Goal: Task Accomplishment & Management: Use online tool/utility

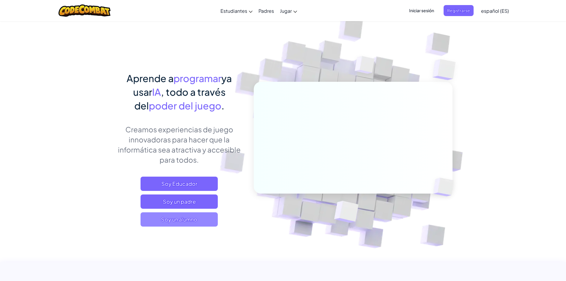
drag, startPoint x: 0, startPoint y: 0, endPoint x: 206, endPoint y: 220, distance: 301.6
click at [206, 220] on span "Soy un alumno" at bounding box center [179, 219] width 77 height 14
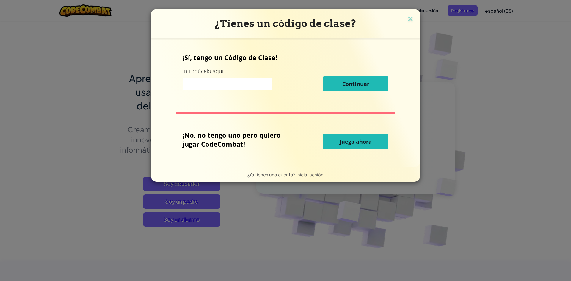
click at [350, 139] on font "Juega ahora" at bounding box center [356, 141] width 32 height 7
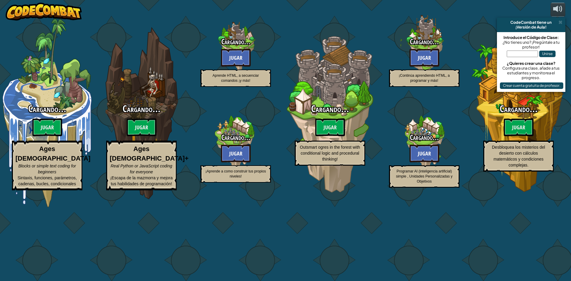
select select "es-ES"
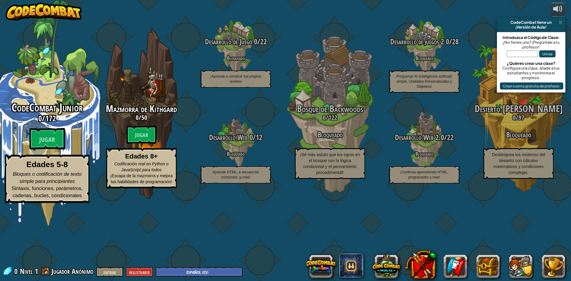
click at [61, 115] on font "CodeCombat Junior" at bounding box center [47, 107] width 71 height 15
select select "es-ES"
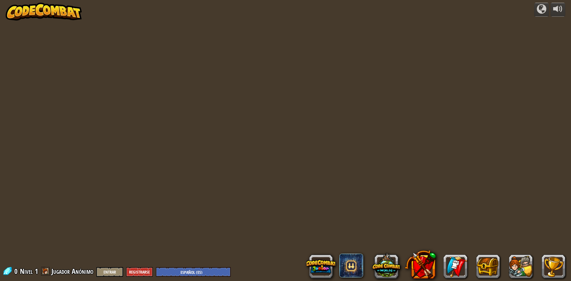
select select "es-ES"
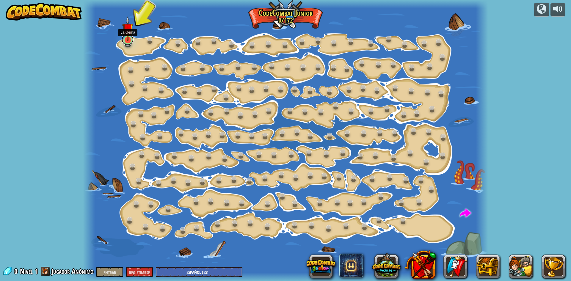
click at [123, 41] on link at bounding box center [128, 40] width 12 height 12
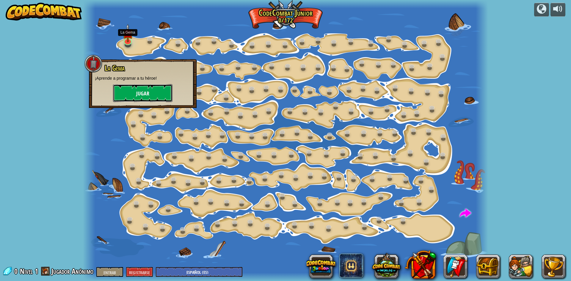
click at [129, 88] on button "Jugar" at bounding box center [142, 93] width 59 height 18
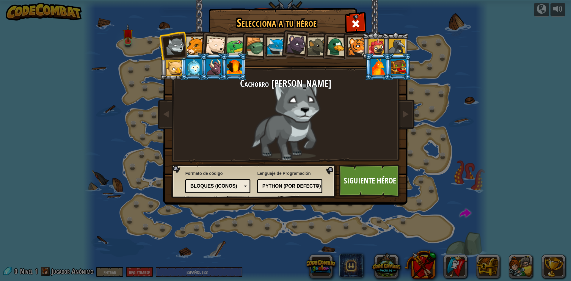
click at [219, 45] on div at bounding box center [215, 46] width 20 height 20
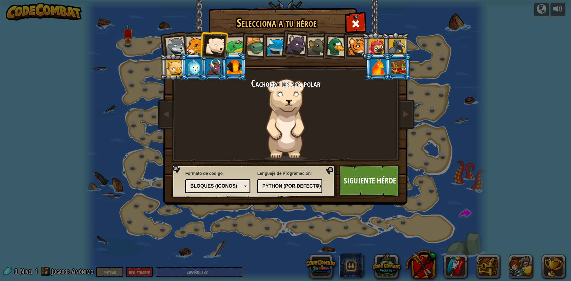
click at [360, 44] on div at bounding box center [357, 46] width 18 height 18
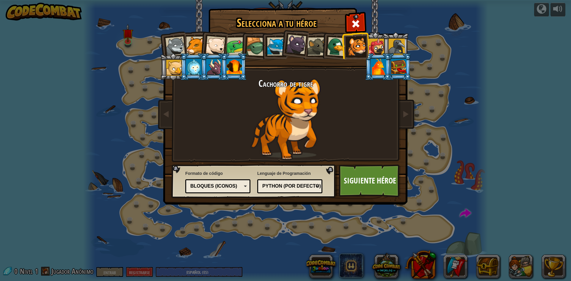
click at [293, 43] on div at bounding box center [296, 44] width 20 height 20
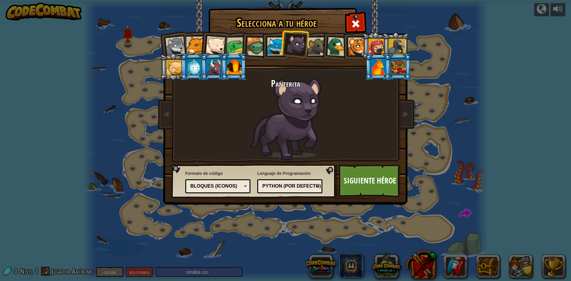
click at [357, 49] on div at bounding box center [357, 46] width 18 height 18
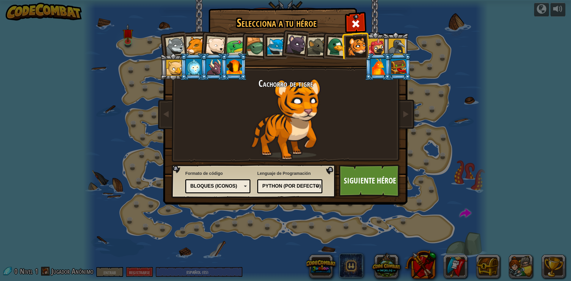
click at [320, 49] on div at bounding box center [316, 46] width 18 height 18
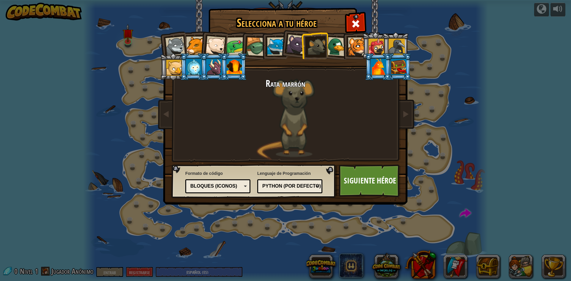
click at [358, 48] on div at bounding box center [357, 46] width 18 height 18
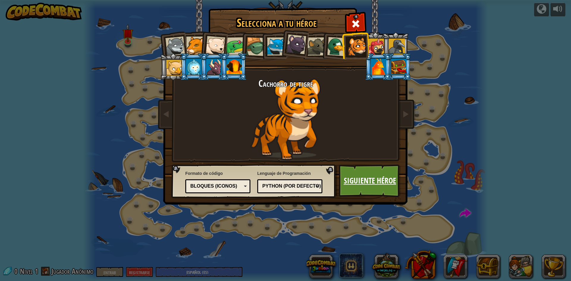
click at [365, 180] on font "Siguiente héroe" at bounding box center [370, 180] width 52 height 11
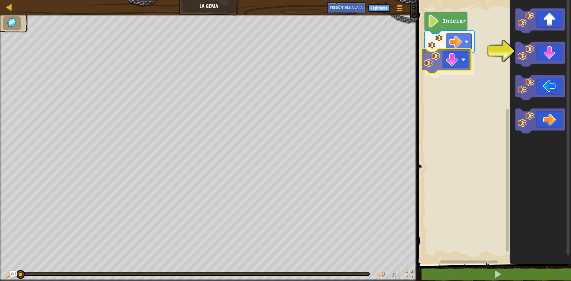
click at [440, 66] on div "Iniciar" at bounding box center [493, 130] width 155 height 267
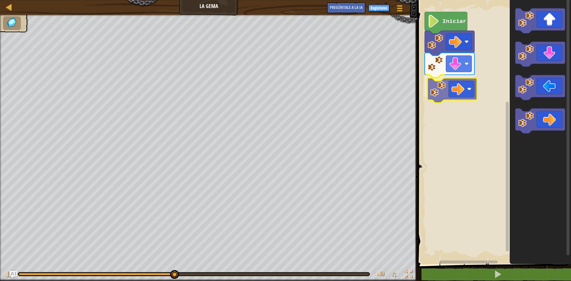
click at [458, 88] on div "Iniciar" at bounding box center [493, 130] width 155 height 267
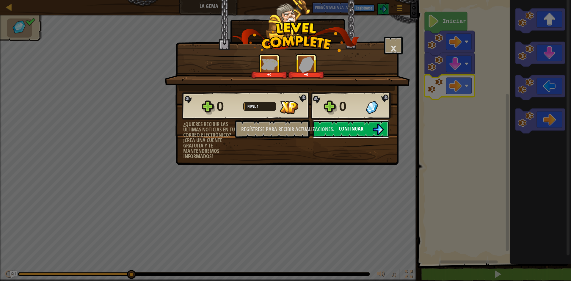
click at [351, 129] on font "Continuar" at bounding box center [351, 128] width 25 height 7
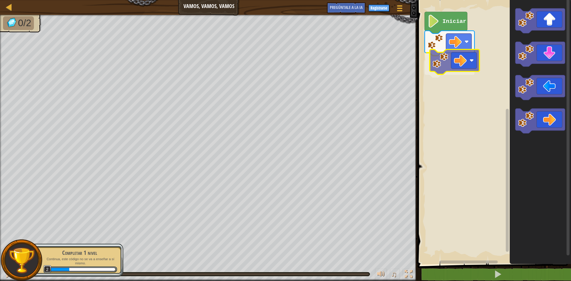
click at [458, 54] on div "Iniciar" at bounding box center [493, 130] width 155 height 267
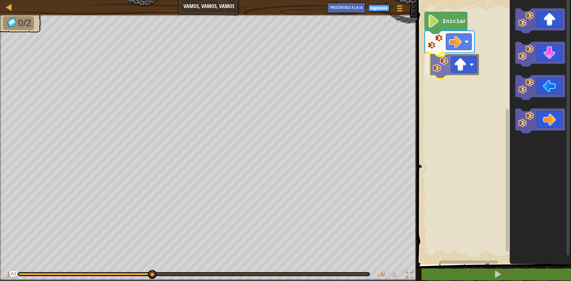
click at [464, 66] on div "Iniciar" at bounding box center [493, 130] width 155 height 267
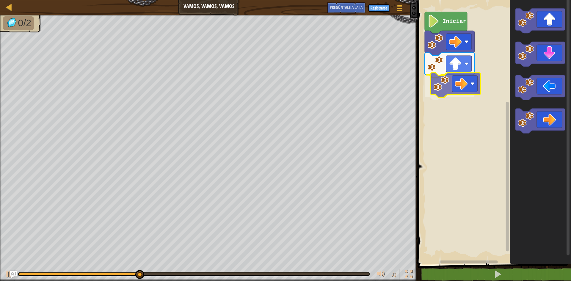
click at [462, 81] on div "Iniciar" at bounding box center [493, 130] width 155 height 267
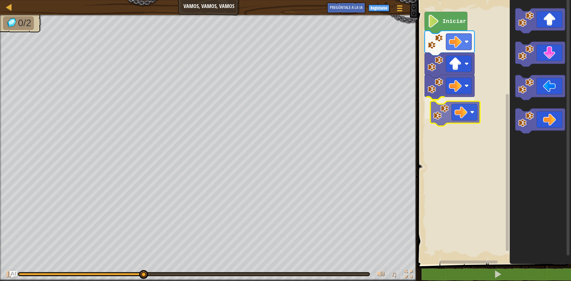
click at [466, 112] on div "Iniciar" at bounding box center [493, 130] width 155 height 267
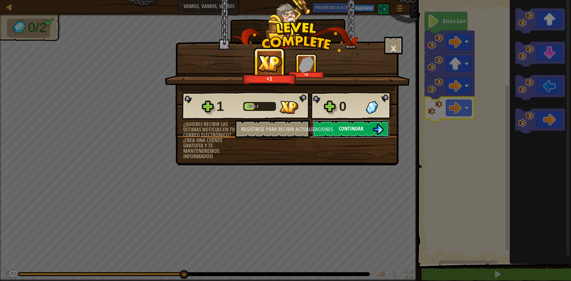
click at [362, 127] on font "Continuar" at bounding box center [351, 128] width 25 height 7
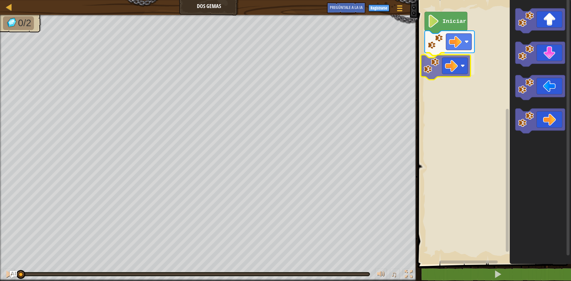
click at [458, 66] on div "Iniciar" at bounding box center [493, 130] width 155 height 267
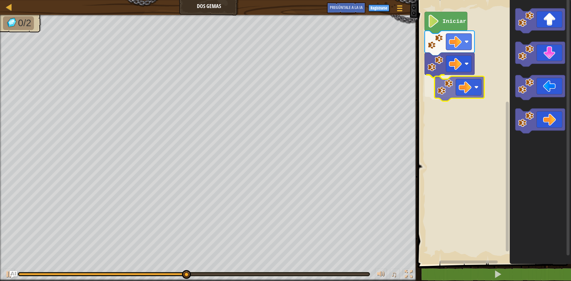
click at [442, 87] on div "Iniciar" at bounding box center [493, 130] width 155 height 267
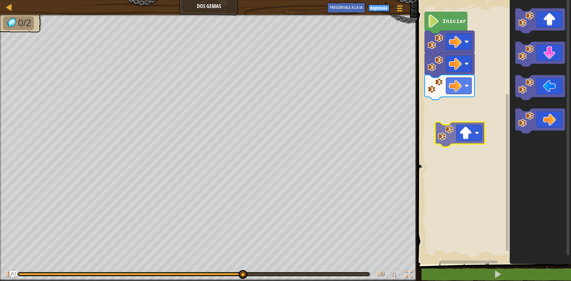
click at [464, 128] on div "Iniciar" at bounding box center [493, 130] width 155 height 267
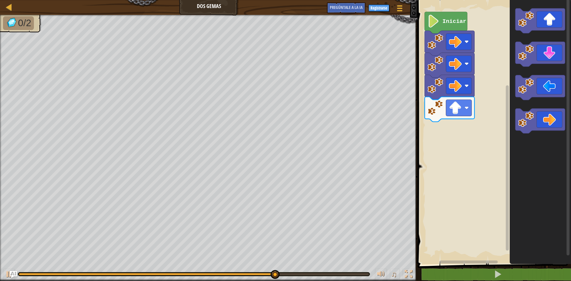
click at [499, 125] on div "Iniciar" at bounding box center [493, 130] width 155 height 267
click at [533, 55] on image "Espacio de trabajo de Blockly" at bounding box center [526, 53] width 16 height 16
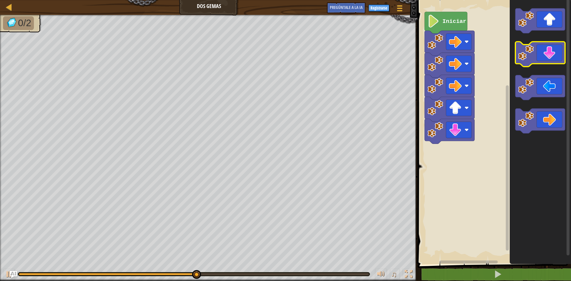
click at [533, 55] on image "Espacio de trabajo de Blockly" at bounding box center [526, 53] width 16 height 16
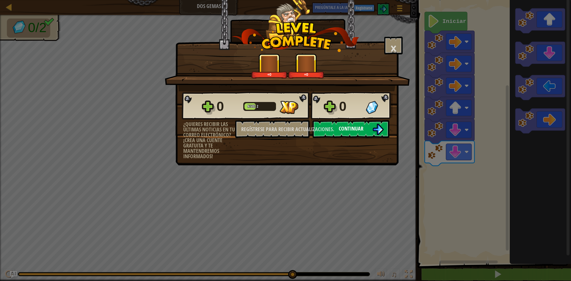
click at [352, 128] on font "Continuar" at bounding box center [351, 128] width 25 height 7
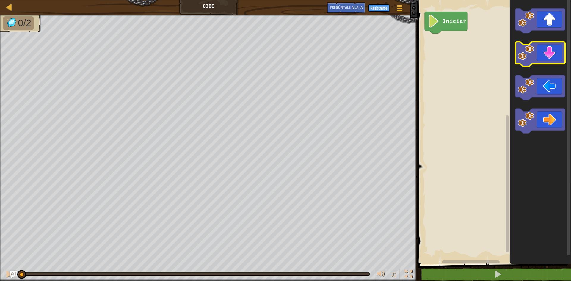
click at [547, 53] on icon "Espacio de trabajo de Blockly" at bounding box center [540, 54] width 50 height 25
click at [545, 55] on icon "Espacio de trabajo de Blockly" at bounding box center [540, 54] width 50 height 25
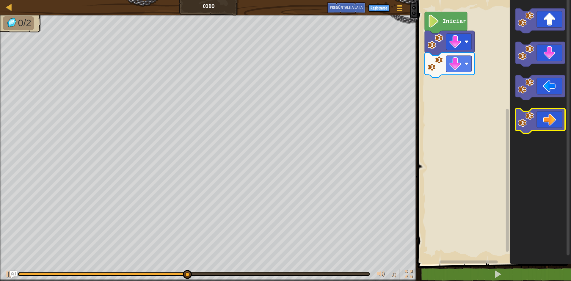
click at [550, 118] on icon "Espacio de trabajo de Blockly" at bounding box center [540, 121] width 50 height 25
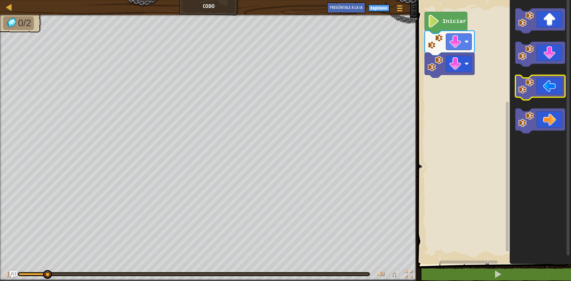
click at [530, 87] on image "Espacio de trabajo de Blockly" at bounding box center [526, 86] width 16 height 16
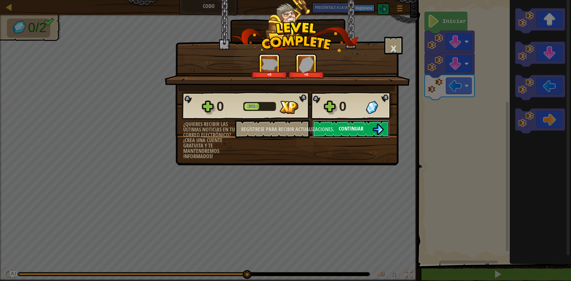
click at [373, 125] on img at bounding box center [377, 129] width 11 height 11
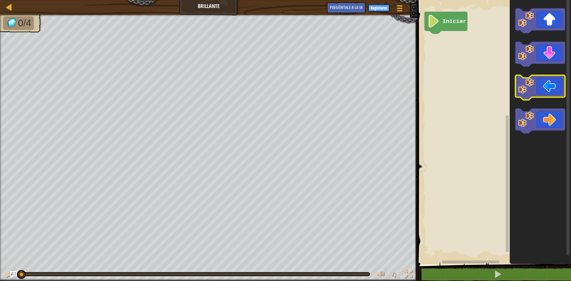
click at [530, 92] on image "Espacio de trabajo de Blockly" at bounding box center [526, 86] width 16 height 16
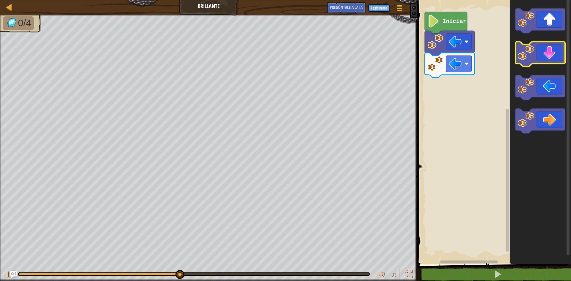
click at [552, 54] on icon "Espacio de trabajo de Blockly" at bounding box center [540, 54] width 50 height 25
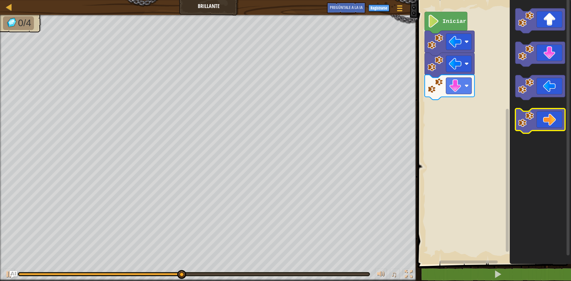
click at [554, 116] on icon "Espacio de trabajo de Blockly" at bounding box center [540, 121] width 50 height 25
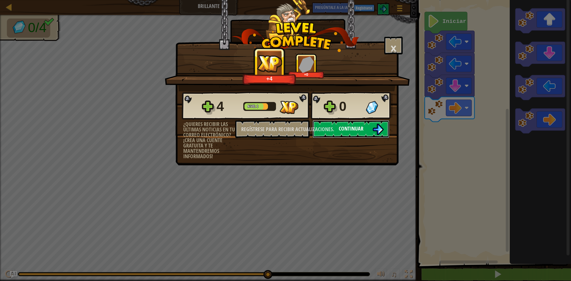
click at [374, 130] on img at bounding box center [377, 129] width 11 height 11
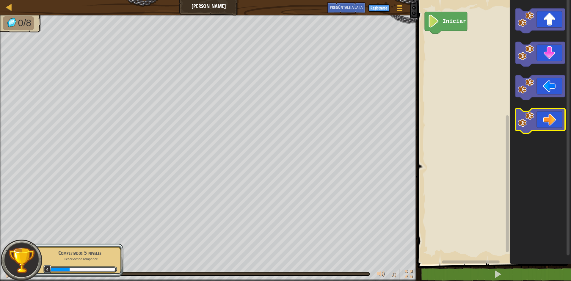
click at [534, 113] on icon "Espacio de trabajo de Blockly" at bounding box center [540, 121] width 50 height 25
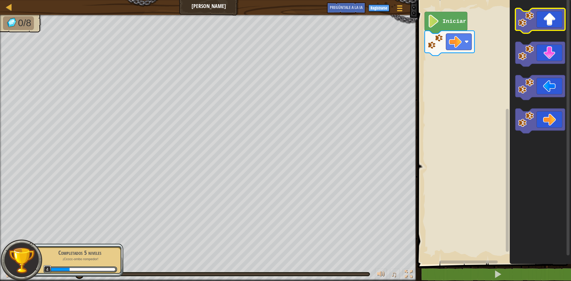
click at [524, 29] on icon "Espacio de trabajo de Blockly" at bounding box center [540, 20] width 50 height 25
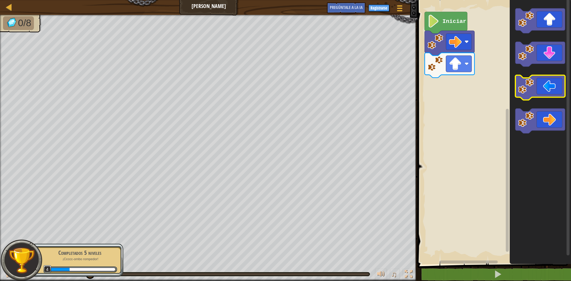
click at [546, 91] on icon "Espacio de trabajo de Blockly" at bounding box center [540, 87] width 50 height 25
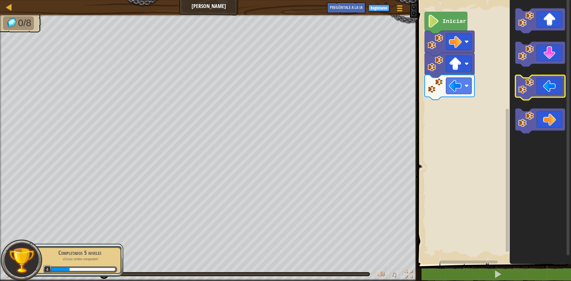
click at [541, 88] on icon "Espacio de trabajo de Blockly" at bounding box center [540, 87] width 50 height 25
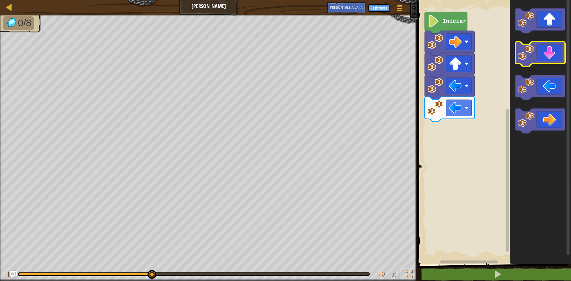
click at [543, 54] on icon "Espacio de trabajo de Blockly" at bounding box center [540, 54] width 50 height 25
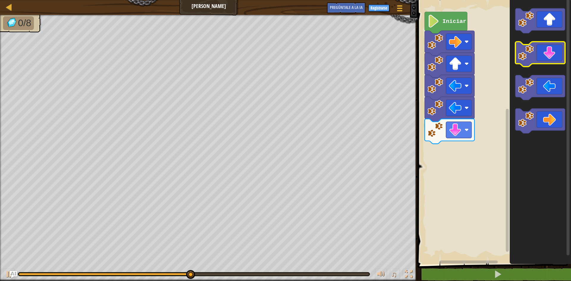
click at [536, 56] on icon "Espacio de trabajo de Blockly" at bounding box center [540, 54] width 50 height 25
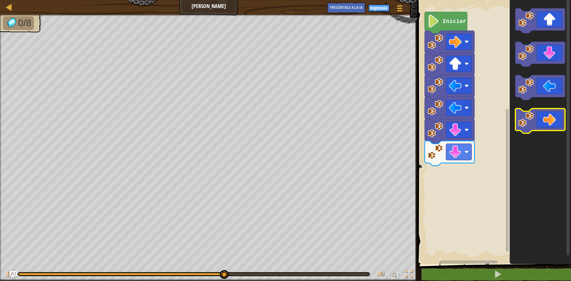
click at [541, 117] on icon "Espacio de trabajo de Blockly" at bounding box center [540, 121] width 50 height 25
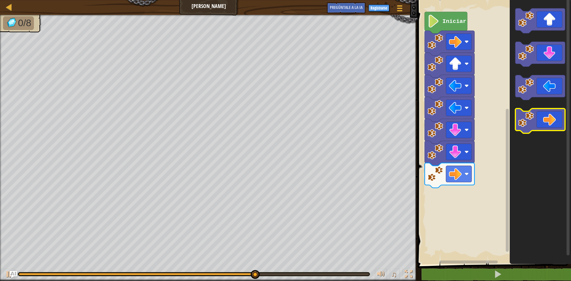
click at [541, 119] on icon "Espacio de trabajo de Blockly" at bounding box center [540, 121] width 50 height 25
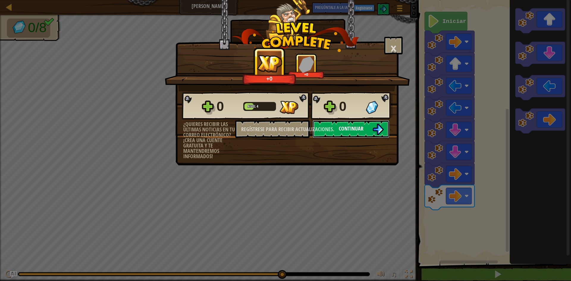
click at [369, 128] on button "Continuar" at bounding box center [350, 129] width 77 height 18
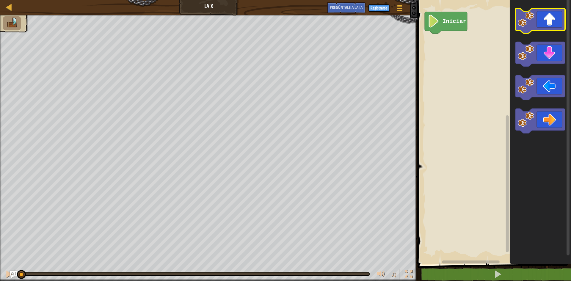
click at [550, 23] on icon "Espacio de trabajo de Blockly" at bounding box center [540, 20] width 50 height 25
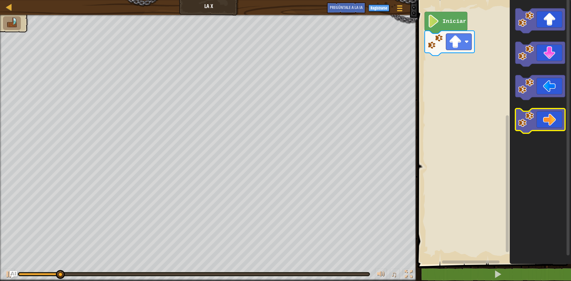
click at [548, 122] on icon "Espacio de trabajo de Blockly" at bounding box center [540, 121] width 50 height 25
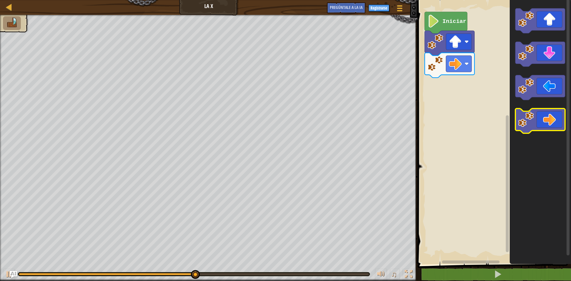
click at [543, 119] on icon "Espacio de trabajo de Blockly" at bounding box center [540, 121] width 50 height 25
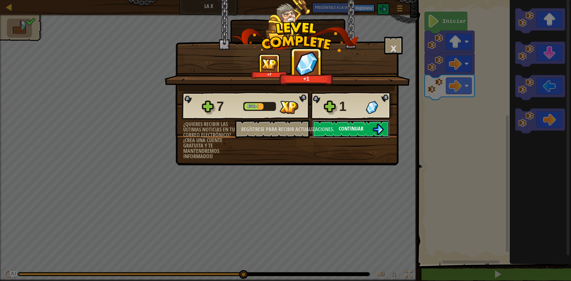
click at [348, 132] on button "Continuar" at bounding box center [350, 129] width 77 height 18
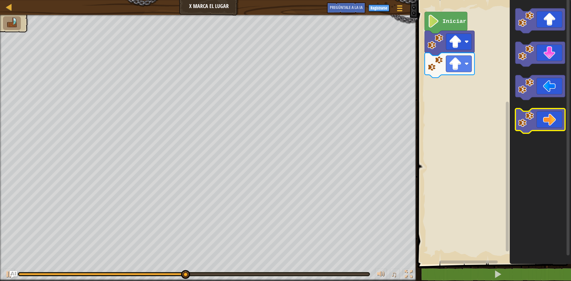
click at [540, 115] on icon "Espacio de trabajo de Blockly" at bounding box center [540, 121] width 50 height 25
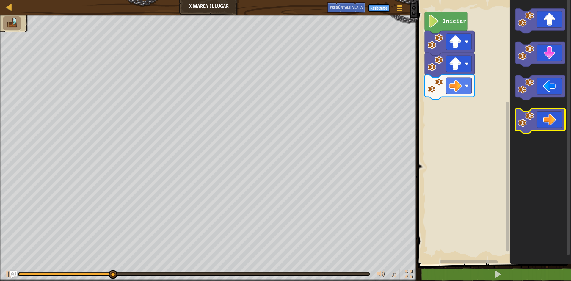
click at [540, 115] on icon "Espacio de trabajo de Blockly" at bounding box center [540, 121] width 50 height 25
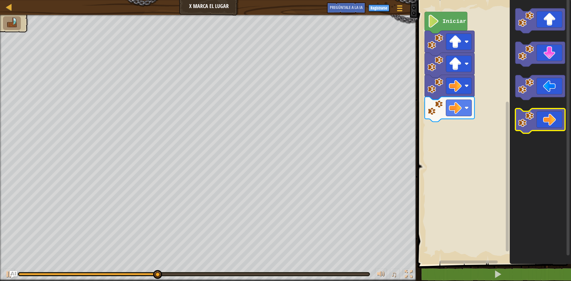
click at [540, 115] on icon "Espacio de trabajo de Blockly" at bounding box center [540, 121] width 50 height 25
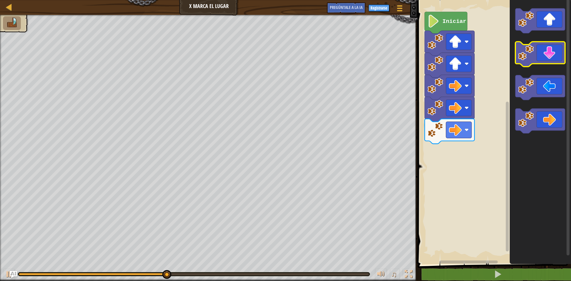
click at [552, 59] on icon "Espacio de trabajo de Blockly" at bounding box center [540, 54] width 50 height 25
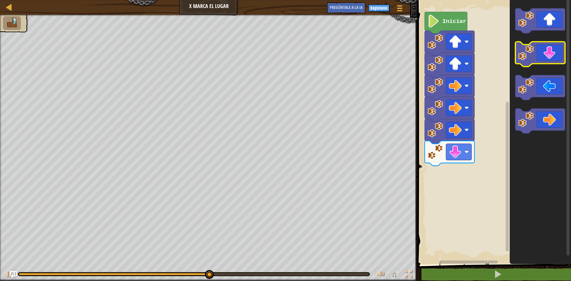
click at [552, 59] on icon "Espacio de trabajo de Blockly" at bounding box center [540, 54] width 50 height 25
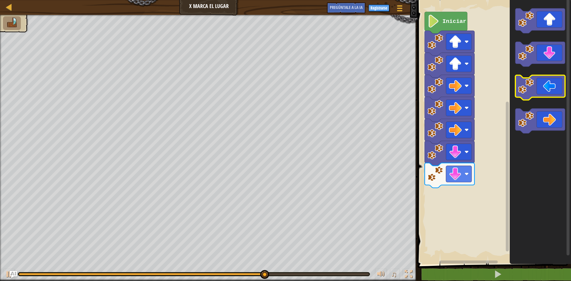
click at [547, 89] on icon "Espacio de trabajo de Blockly" at bounding box center [540, 87] width 50 height 25
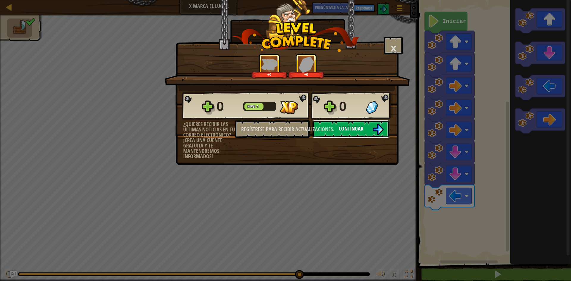
click at [381, 128] on img at bounding box center [377, 129] width 11 height 11
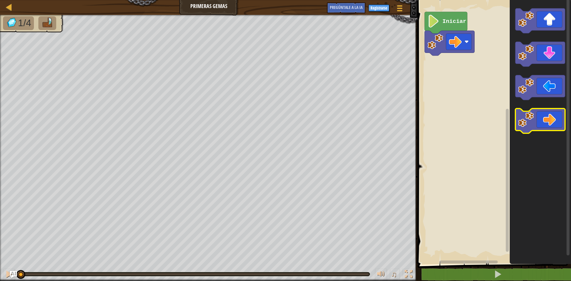
click at [533, 126] on image "Espacio de trabajo de Blockly" at bounding box center [526, 119] width 16 height 16
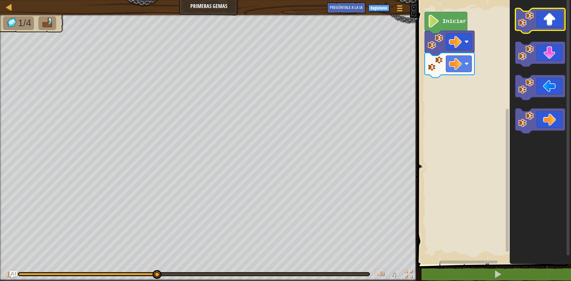
click at [556, 26] on icon "Espacio de trabajo de Blockly" at bounding box center [540, 20] width 50 height 25
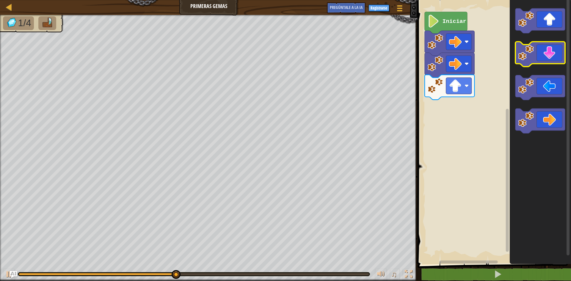
click at [551, 61] on icon "Espacio de trabajo de Blockly" at bounding box center [540, 54] width 50 height 25
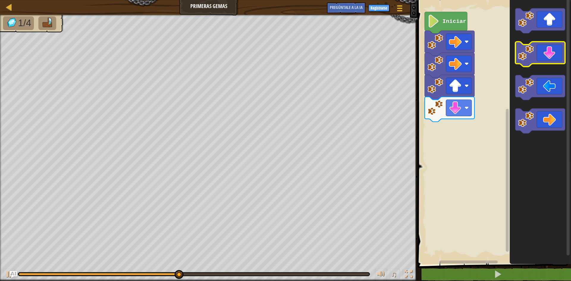
click at [552, 61] on icon "Espacio de trabajo de Blockly" at bounding box center [540, 54] width 50 height 25
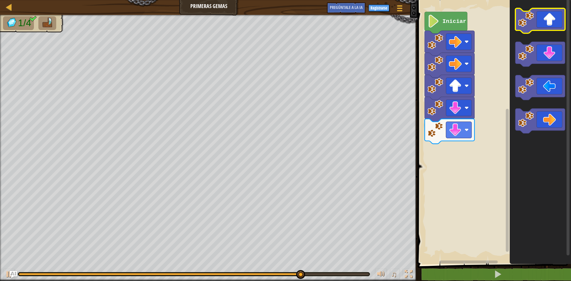
click at [543, 24] on icon "Espacio de trabajo de Blockly" at bounding box center [540, 20] width 50 height 25
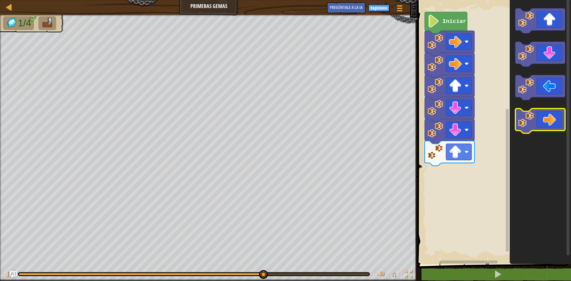
click at [548, 122] on icon "Espacio de trabajo de Blockly" at bounding box center [540, 121] width 50 height 25
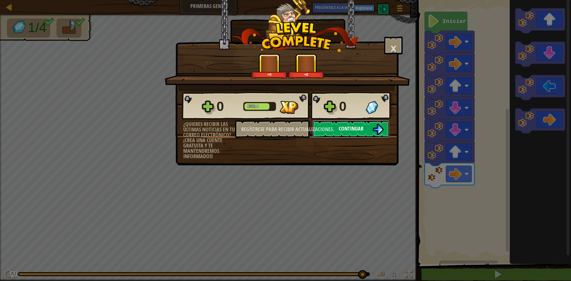
click at [367, 130] on button "Continuar" at bounding box center [350, 129] width 77 height 18
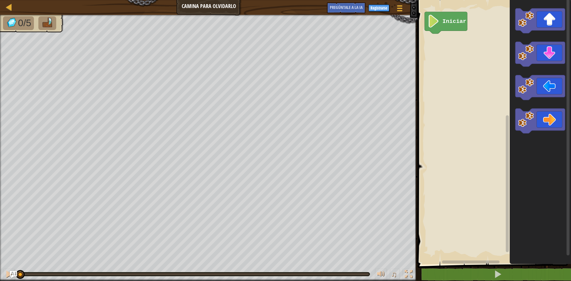
click at [432, 19] on image "Espacio de trabajo de Blockly" at bounding box center [434, 21] width 12 height 13
click at [447, 24] on text "Iniciar" at bounding box center [454, 21] width 24 height 7
click at [537, 20] on icon "Espacio de trabajo de Blockly" at bounding box center [540, 20] width 50 height 25
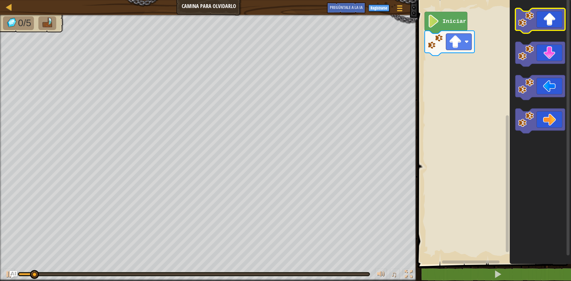
click at [537, 20] on icon "Espacio de trabajo de Blockly" at bounding box center [540, 20] width 50 height 25
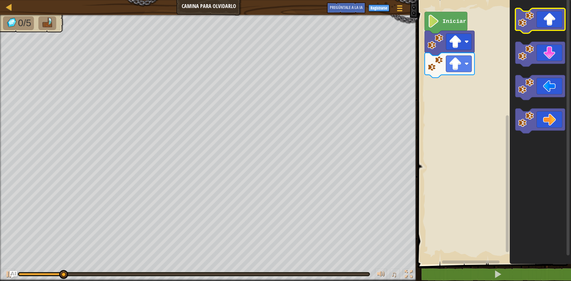
click at [537, 20] on icon "Espacio de trabajo de Blockly" at bounding box center [540, 20] width 50 height 25
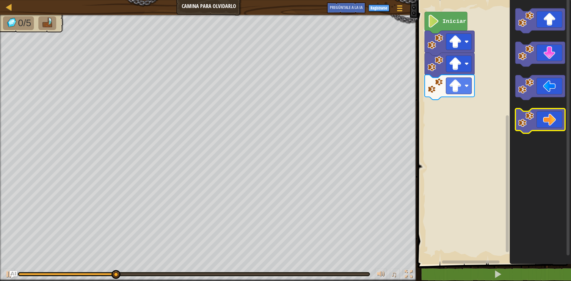
click at [539, 121] on icon "Espacio de trabajo de Blockly" at bounding box center [540, 121] width 50 height 25
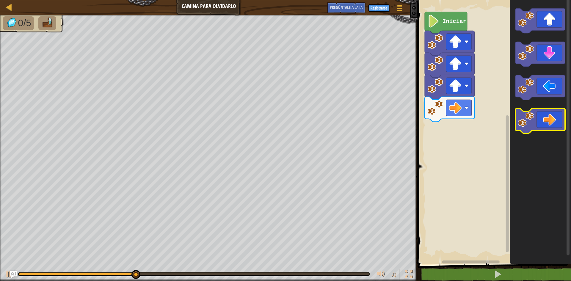
click at [540, 121] on icon "Espacio de trabajo de Blockly" at bounding box center [540, 121] width 50 height 25
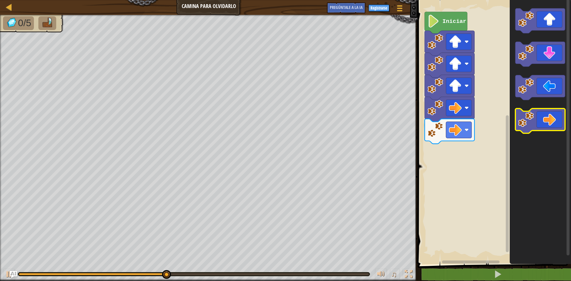
click at [536, 110] on icon "Espacio de trabajo de Blockly" at bounding box center [540, 121] width 50 height 25
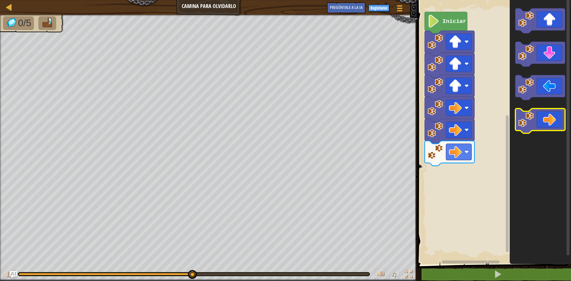
click at [536, 110] on icon "Espacio de trabajo de Blockly" at bounding box center [540, 121] width 50 height 25
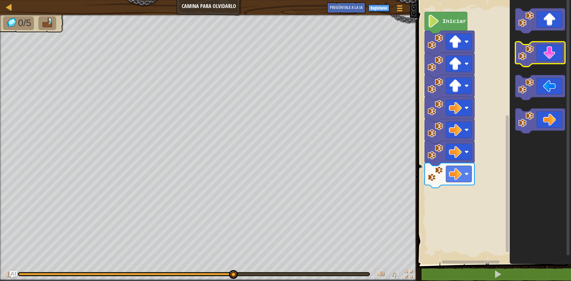
click at [558, 60] on icon "Espacio de trabajo de Blockly" at bounding box center [540, 54] width 50 height 25
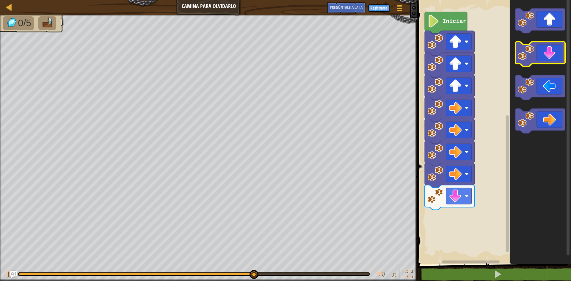
click at [558, 60] on icon "Espacio de trabajo de Blockly" at bounding box center [540, 54] width 50 height 25
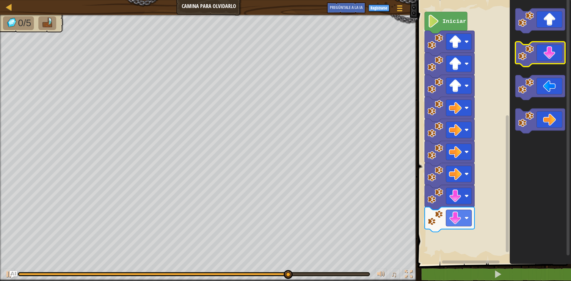
click at [554, 60] on icon "Espacio de trabajo de Blockly" at bounding box center [540, 54] width 50 height 25
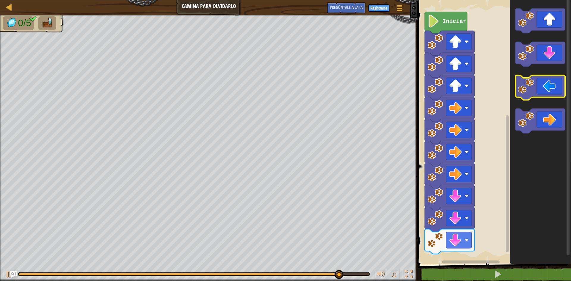
click at [544, 93] on icon "Espacio de trabajo de Blockly" at bounding box center [540, 87] width 50 height 25
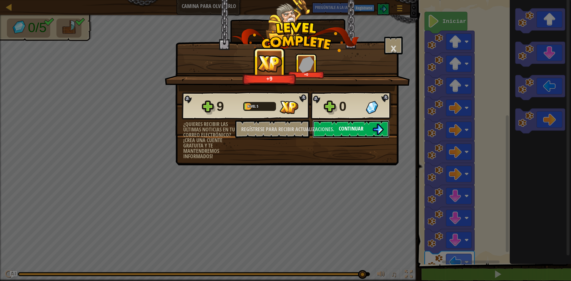
click at [372, 121] on button "Continuar" at bounding box center [350, 129] width 77 height 18
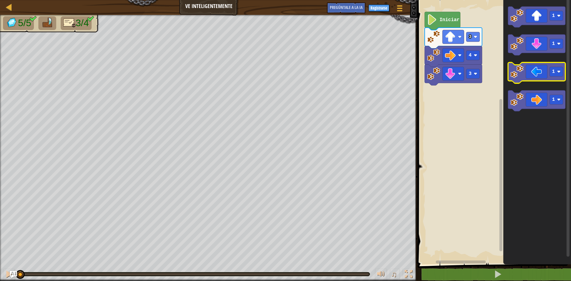
click at [535, 76] on icon "Espacio de trabajo de Blockly" at bounding box center [536, 72] width 57 height 21
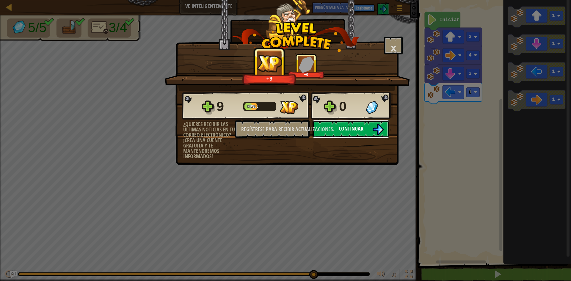
click at [345, 127] on font "Continuar" at bounding box center [351, 128] width 25 height 7
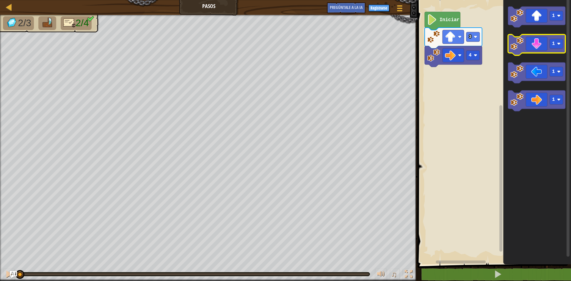
click at [546, 48] on icon "Espacio de trabajo de Blockly" at bounding box center [536, 44] width 57 height 21
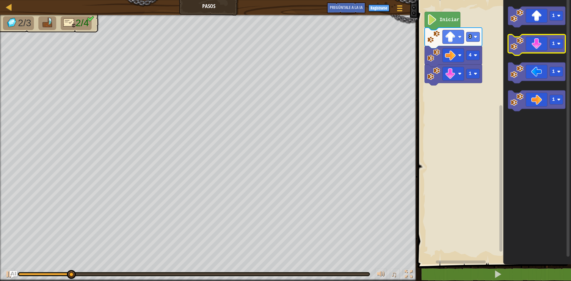
click at [530, 47] on icon "Espacio de trabajo de Blockly" at bounding box center [536, 44] width 57 height 21
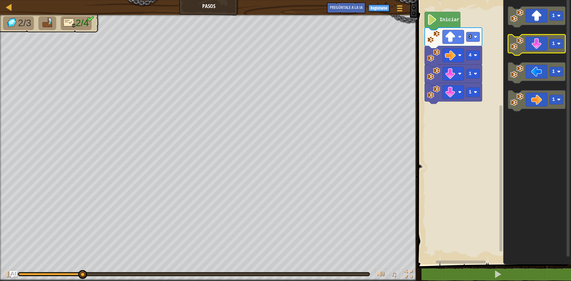
click at [530, 47] on icon "Espacio de trabajo de Blockly" at bounding box center [536, 44] width 57 height 21
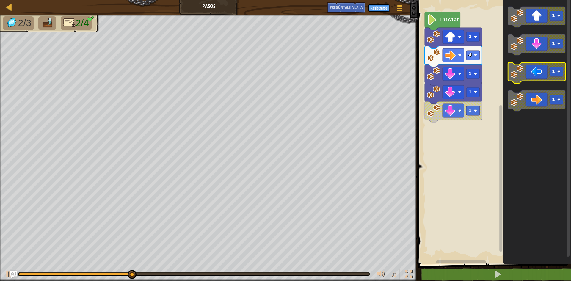
click at [544, 74] on icon "Espacio de trabajo de Blockly" at bounding box center [536, 72] width 57 height 21
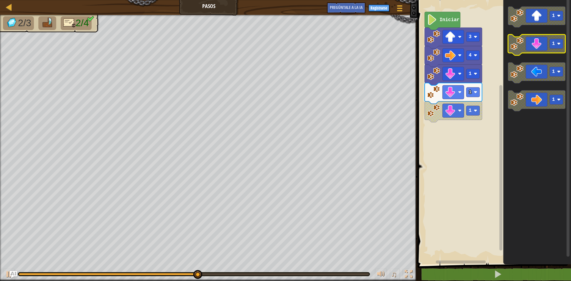
click at [538, 51] on icon "Espacio de trabajo de Blockly" at bounding box center [536, 44] width 57 height 21
click at [538, 52] on icon "Espacio de trabajo de Blockly" at bounding box center [536, 44] width 57 height 21
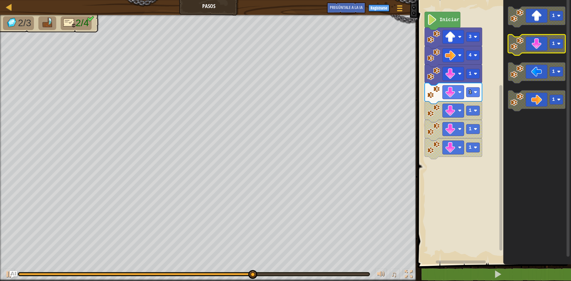
click at [538, 52] on icon "Espacio de trabajo de Blockly" at bounding box center [536, 44] width 57 height 21
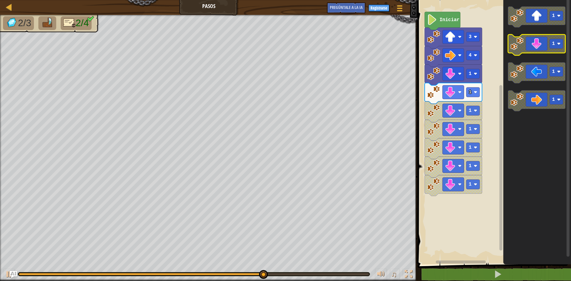
click at [538, 52] on icon "Espacio de trabajo de Blockly" at bounding box center [536, 44] width 57 height 21
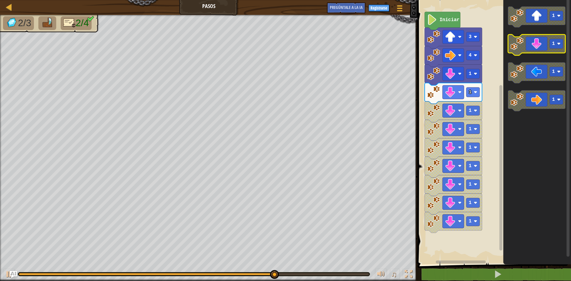
click at [538, 52] on icon "Espacio de trabajo de Blockly" at bounding box center [536, 44] width 57 height 21
click at [538, 53] on g "1" at bounding box center [536, 44] width 57 height 21
click at [538, 54] on rect "Espacio de trabajo de Blockly" at bounding box center [536, 44] width 57 height 21
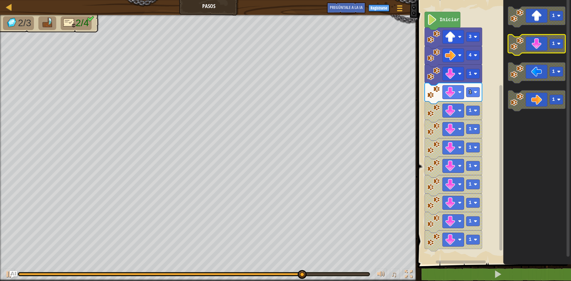
click at [538, 54] on rect "Espacio de trabajo de Blockly" at bounding box center [536, 44] width 57 height 21
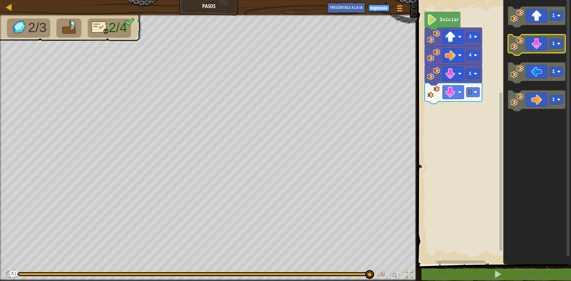
click at [542, 44] on icon "Espacio de trabajo de Blockly" at bounding box center [536, 44] width 57 height 21
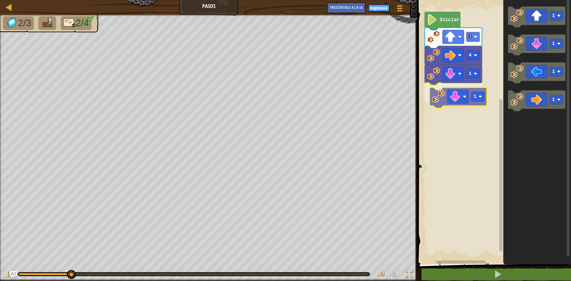
click at [461, 100] on div "4 1 1 3 Iniciar 1 1 1 1 1" at bounding box center [493, 130] width 155 height 267
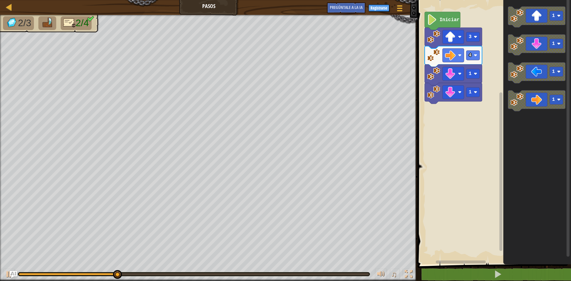
click at [479, 105] on div "4 1 1 3 Iniciar 1 1 1 1" at bounding box center [493, 130] width 155 height 267
click at [477, 109] on div "4 1 1 3 Iniciar 1 1 1 1" at bounding box center [493, 130] width 155 height 267
click at [535, 46] on icon "Espacio de trabajo de Blockly" at bounding box center [536, 44] width 57 height 21
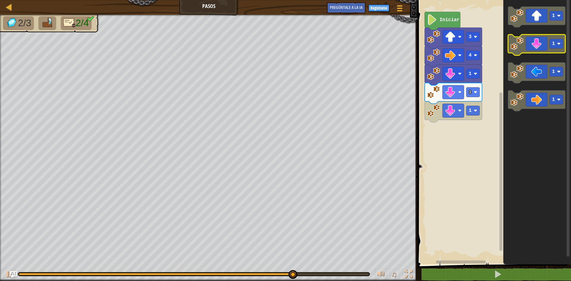
click at [543, 45] on icon "Espacio de trabajo de Blockly" at bounding box center [536, 44] width 57 height 21
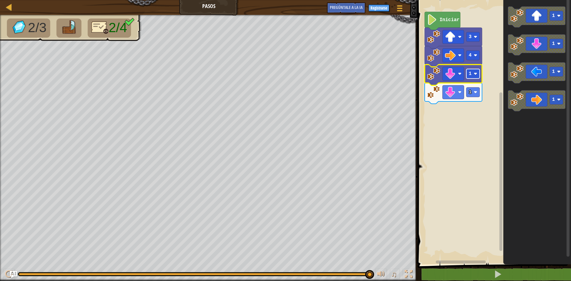
click at [472, 78] on rect "Espacio de trabajo de Blockly" at bounding box center [472, 74] width 13 height 10
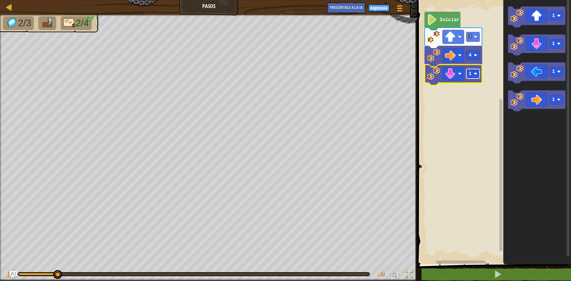
click at [474, 74] on image "Espacio de trabajo de Blockly" at bounding box center [476, 74] width 4 height 4
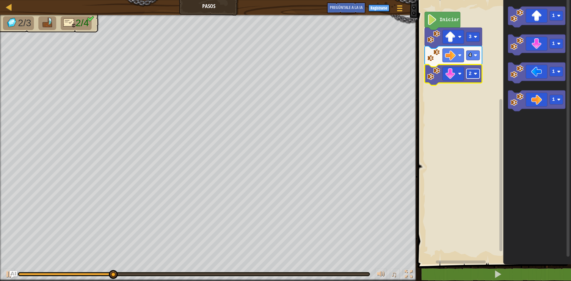
click at [474, 77] on rect "Espacio de trabajo de Blockly" at bounding box center [472, 74] width 13 height 10
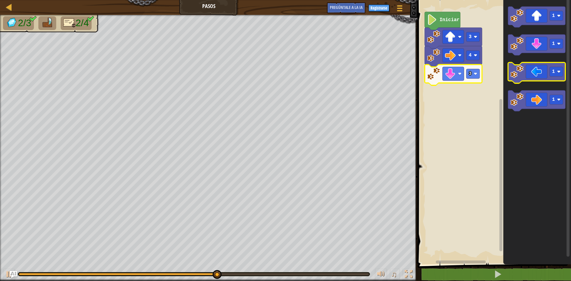
click at [537, 78] on icon "Espacio de trabajo de Blockly" at bounding box center [536, 72] width 57 height 21
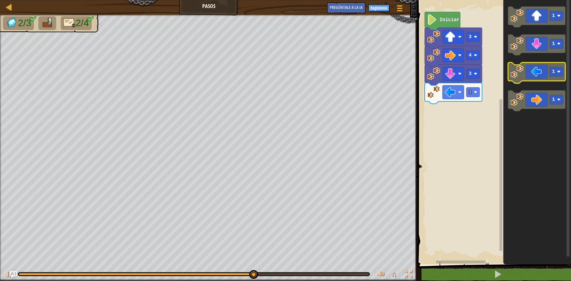
click at [530, 63] on icon "1 1 1 1" at bounding box center [537, 130] width 68 height 267
click at [528, 71] on icon "Espacio de trabajo de Blockly" at bounding box center [536, 72] width 57 height 21
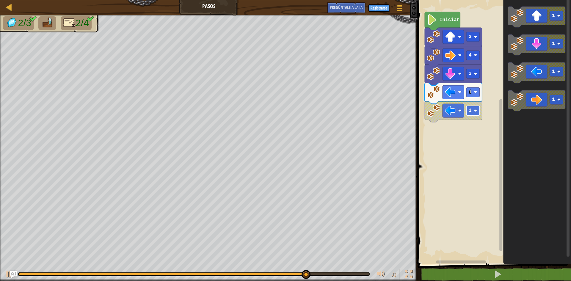
click at [475, 109] on image "Espacio de trabajo de Blockly" at bounding box center [476, 111] width 4 height 4
click at [471, 92] on text "1" at bounding box center [470, 91] width 3 height 5
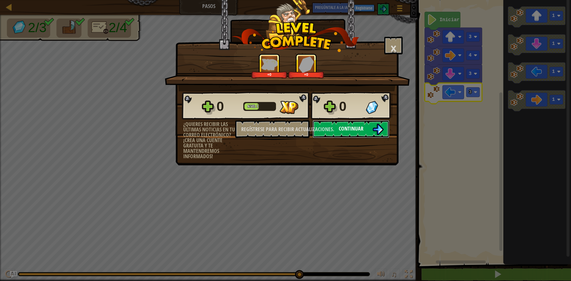
click at [364, 130] on button "Continuar" at bounding box center [350, 129] width 77 height 18
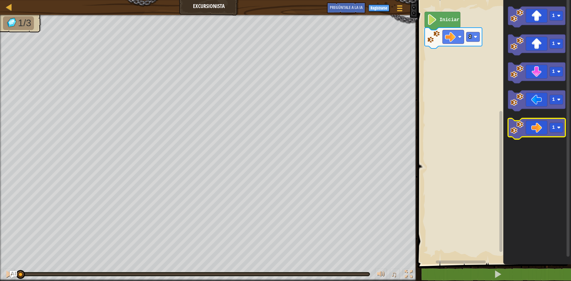
click at [534, 133] on icon "Espacio de trabajo de Blockly" at bounding box center [536, 128] width 57 height 21
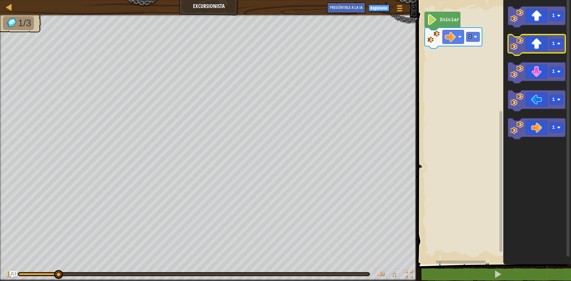
click at [541, 47] on icon "Espacio de trabajo de Blockly" at bounding box center [536, 44] width 57 height 21
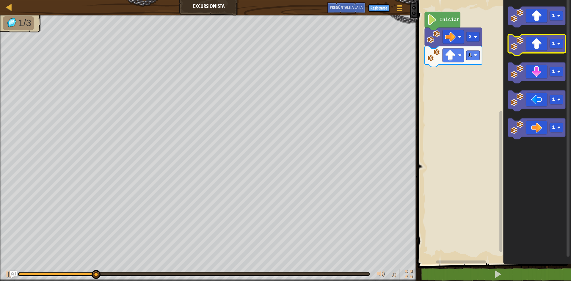
click at [541, 47] on icon "Espacio de trabajo de Blockly" at bounding box center [536, 44] width 57 height 21
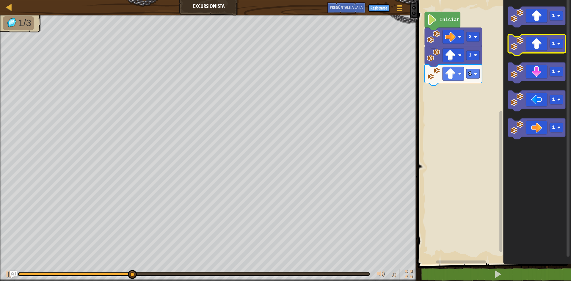
click at [541, 47] on icon "Espacio de trabajo de Blockly" at bounding box center [536, 44] width 57 height 21
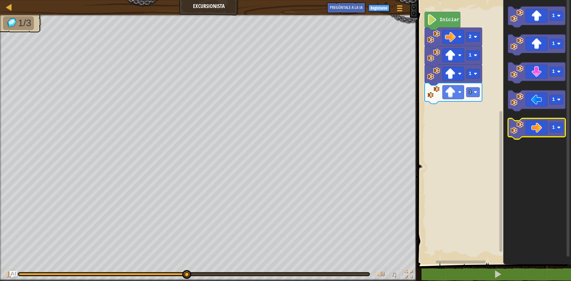
click at [543, 129] on icon "Espacio de trabajo de Blockly" at bounding box center [536, 128] width 57 height 21
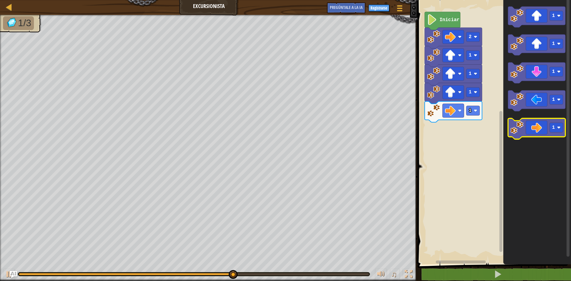
click at [543, 129] on icon "Espacio de trabajo de Blockly" at bounding box center [536, 128] width 57 height 21
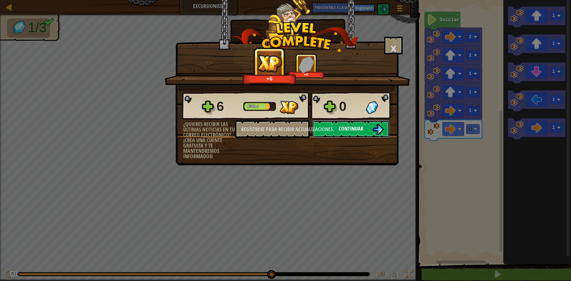
click at [351, 127] on font "Continuar" at bounding box center [351, 128] width 25 height 7
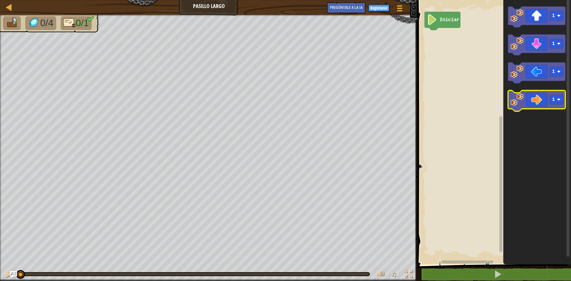
click at [524, 96] on icon "Espacio de trabajo de Blockly" at bounding box center [536, 100] width 57 height 21
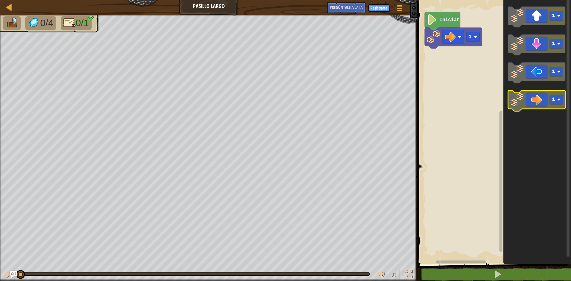
click at [524, 96] on icon "Espacio de trabajo de Blockly" at bounding box center [536, 100] width 57 height 21
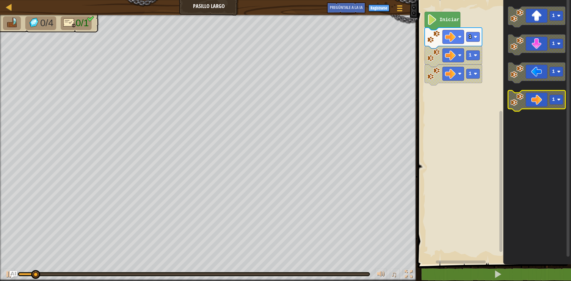
click at [526, 100] on icon "Espacio de trabajo de Blockly" at bounding box center [536, 100] width 57 height 21
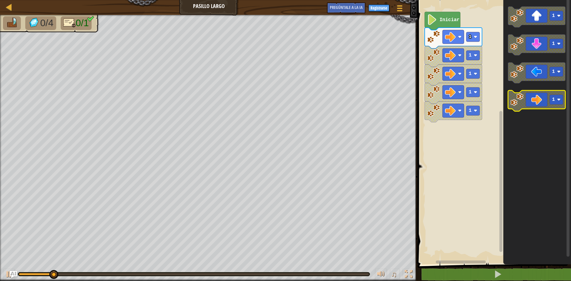
click at [526, 100] on icon "Espacio de trabajo de Blockly" at bounding box center [536, 100] width 57 height 21
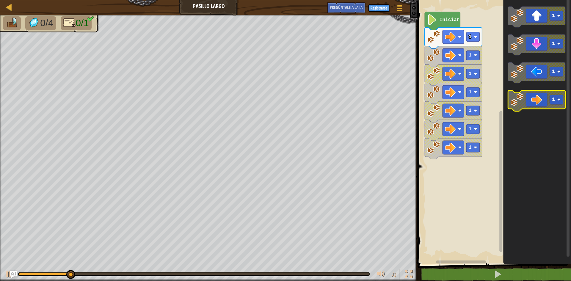
click at [526, 100] on icon "Espacio de trabajo de Blockly" at bounding box center [536, 100] width 57 height 21
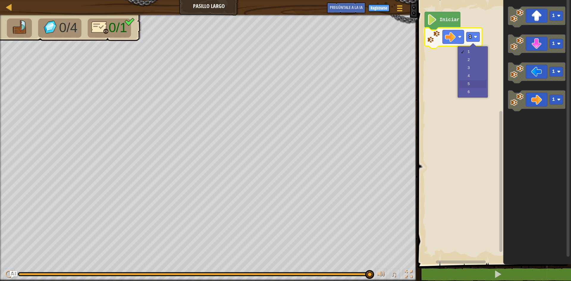
drag, startPoint x: 466, startPoint y: 84, endPoint x: 468, endPoint y: 81, distance: 3.4
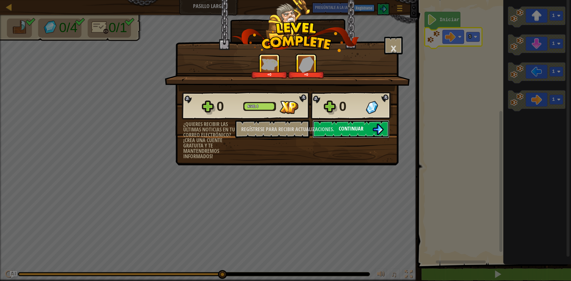
click at [350, 126] on font "Continuar" at bounding box center [351, 128] width 25 height 7
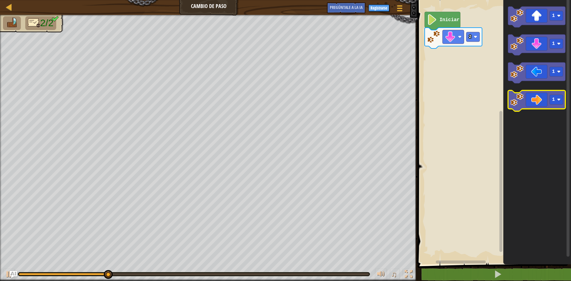
click at [538, 99] on icon "Espacio de trabajo de Blockly" at bounding box center [536, 100] width 57 height 21
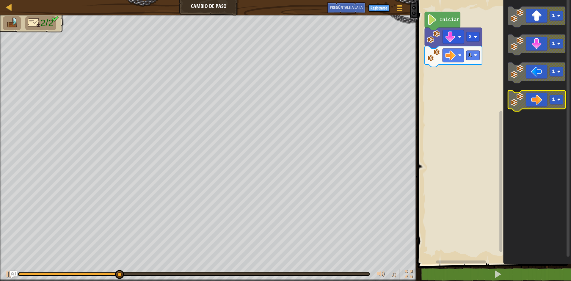
click at [546, 103] on icon "Espacio de trabajo de Blockly" at bounding box center [536, 100] width 57 height 21
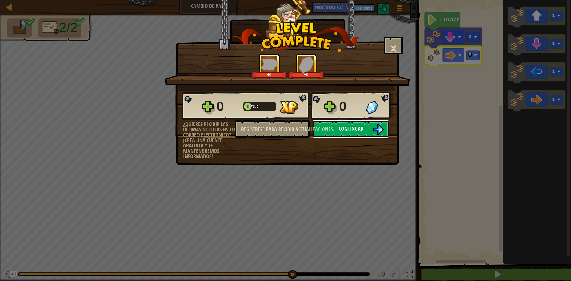
click at [346, 127] on font "Continuar" at bounding box center [351, 128] width 25 height 7
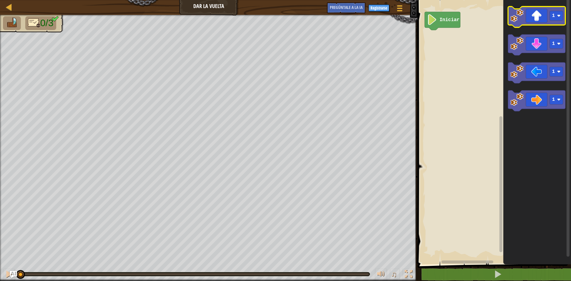
click at [525, 18] on icon "Espacio de trabajo de Blockly" at bounding box center [536, 17] width 57 height 21
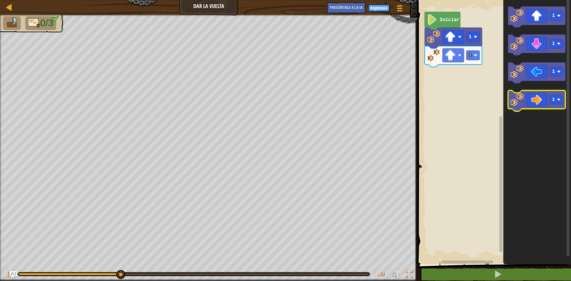
click at [538, 103] on icon "Espacio de trabajo de Blockly" at bounding box center [536, 100] width 57 height 21
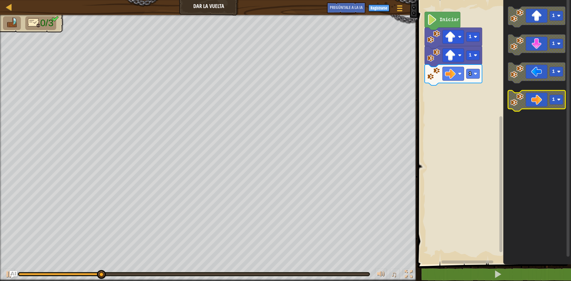
click at [541, 107] on icon "Espacio de trabajo de Blockly" at bounding box center [536, 100] width 57 height 21
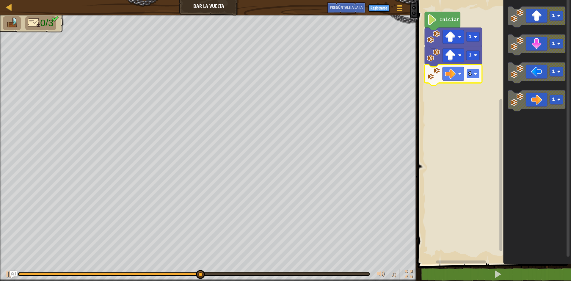
click at [473, 73] on rect "Espacio de trabajo de Blockly" at bounding box center [472, 74] width 13 height 10
click at [469, 79] on icon "Espacio de trabajo de Blockly" at bounding box center [453, 75] width 57 height 21
click at [470, 74] on text "2" at bounding box center [470, 73] width 3 height 5
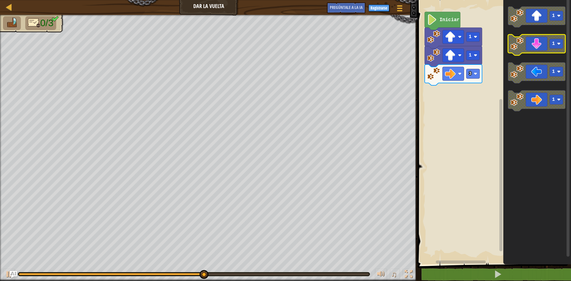
click at [529, 49] on icon "Espacio de trabajo de Blockly" at bounding box center [536, 44] width 57 height 21
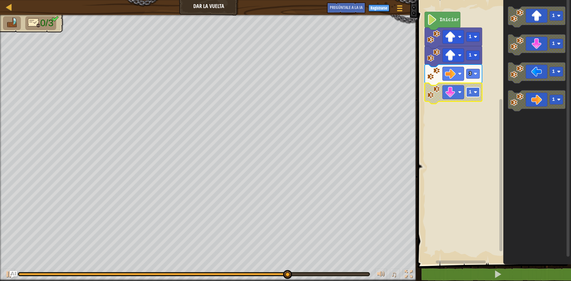
click at [470, 90] on text "1" at bounding box center [470, 91] width 3 height 5
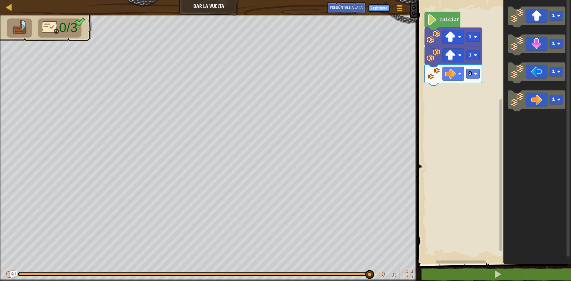
click at [505, 125] on icon "1 1 1 1" at bounding box center [537, 130] width 68 height 267
click at [537, 48] on icon "Espacio de trabajo de Blockly" at bounding box center [536, 44] width 57 height 21
click at [472, 94] on rect "Espacio de trabajo de Blockly" at bounding box center [472, 92] width 13 height 10
click at [469, 118] on rect "Espacio de trabajo de Blockly" at bounding box center [493, 130] width 155 height 267
drag, startPoint x: 548, startPoint y: 276, endPoint x: 543, endPoint y: 263, distance: 13.6
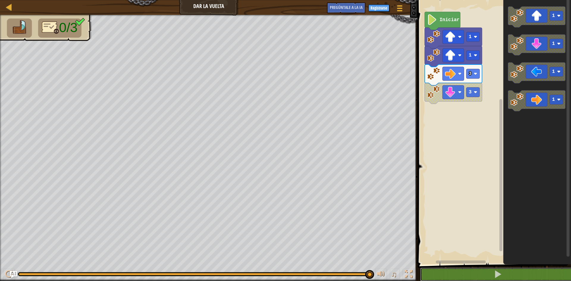
click at [547, 271] on button at bounding box center [497, 275] width 155 height 14
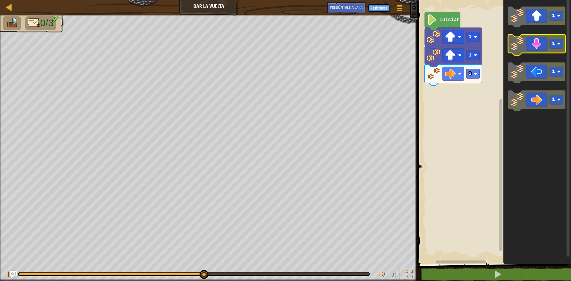
click at [538, 45] on icon "Espacio de trabajo de Blockly" at bounding box center [536, 44] width 57 height 21
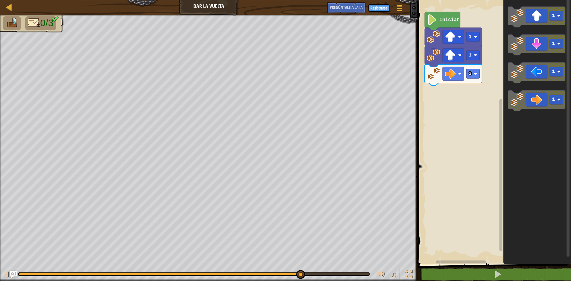
click at [462, 92] on div "Iniciar 1 1 3 1 1 1 1" at bounding box center [493, 130] width 155 height 267
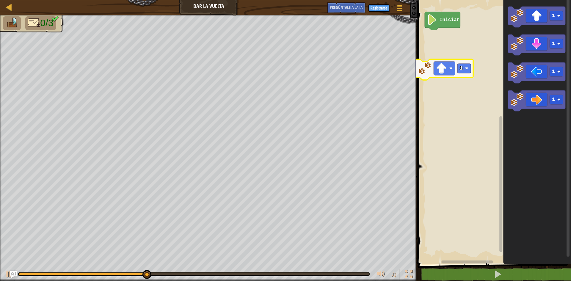
click at [439, 72] on div "Iniciar 1 1 1 1 1" at bounding box center [493, 130] width 155 height 267
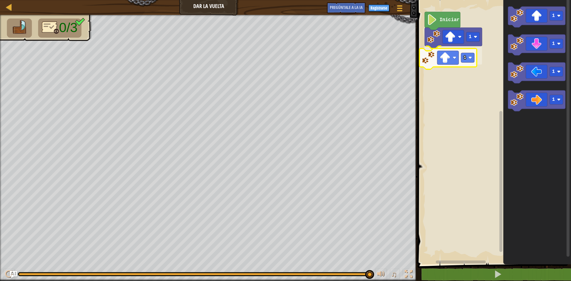
click at [450, 55] on div "Iniciar 1 1 1 1 1 1 1" at bounding box center [493, 130] width 155 height 267
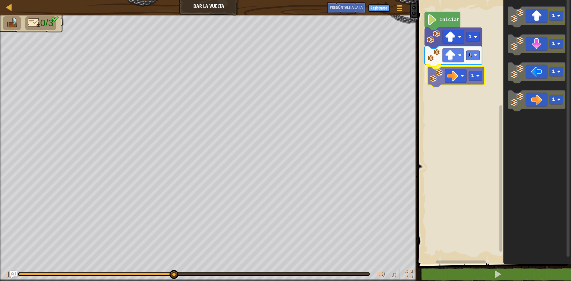
click at [459, 75] on div "Iniciar 1 1 1 1 1 1 1 1" at bounding box center [493, 130] width 155 height 267
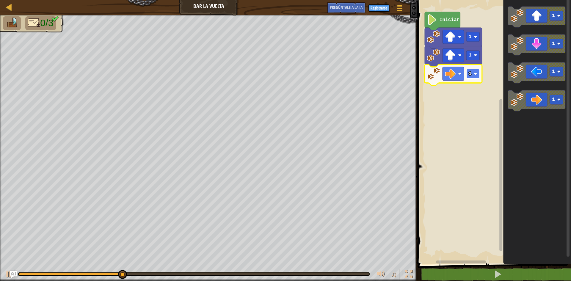
click at [475, 71] on rect "Espacio de trabajo de Blockly" at bounding box center [472, 74] width 13 height 10
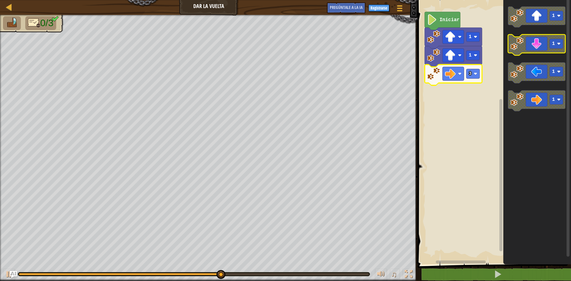
click at [553, 43] on text "1" at bounding box center [553, 43] width 3 height 5
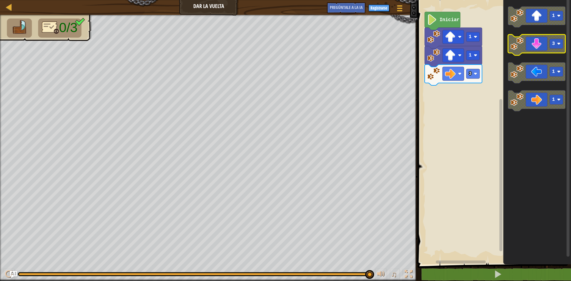
click at [546, 42] on icon "Espacio de trabajo de Blockly" at bounding box center [536, 44] width 57 height 21
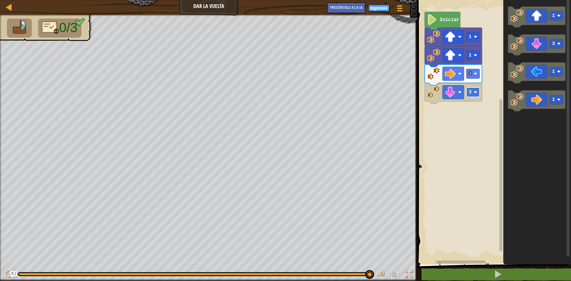
click at [477, 93] on image "Espacio de trabajo de Blockly" at bounding box center [476, 92] width 4 height 4
click at [452, 92] on image "Espacio de trabajo de Blockly" at bounding box center [450, 92] width 11 height 11
click at [455, 22] on text "Iniciar" at bounding box center [449, 19] width 20 height 5
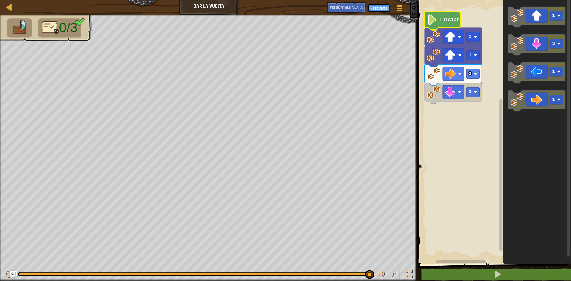
click at [455, 22] on text "Iniciar" at bounding box center [449, 19] width 20 height 5
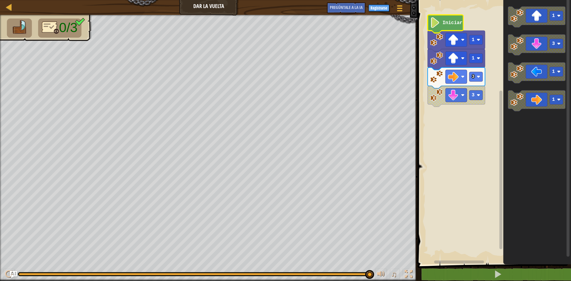
click at [458, 25] on text "Iniciar" at bounding box center [452, 22] width 20 height 5
click at [458, 26] on g "Iniciar 1 1 3 3" at bounding box center [456, 61] width 57 height 92
click at [458, 26] on icon "Espacio de trabajo de Blockly" at bounding box center [446, 24] width 36 height 18
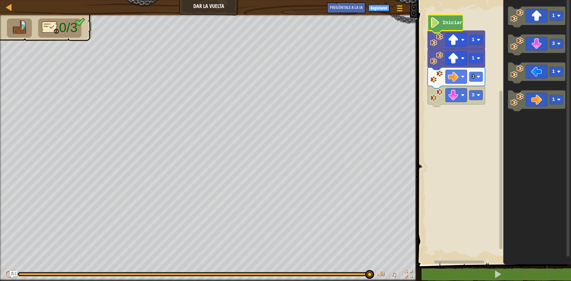
click at [457, 26] on icon "Espacio de trabajo de Blockly" at bounding box center [446, 24] width 36 height 18
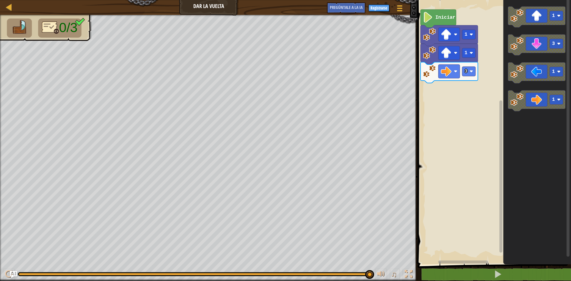
click at [475, 94] on div "Iniciar 1 1 3 1 3 1 1" at bounding box center [493, 130] width 155 height 267
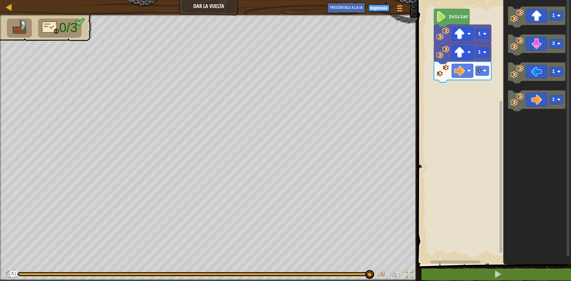
click at [486, 130] on rect "Espacio de trabajo de Blockly" at bounding box center [493, 130] width 155 height 267
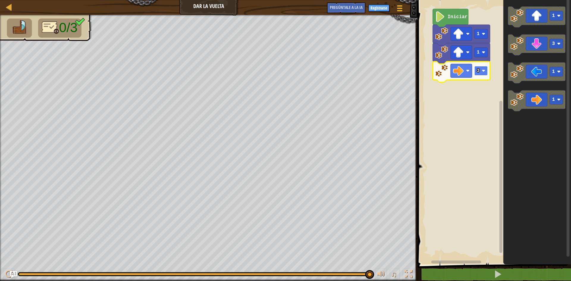
click at [477, 70] on g "3" at bounding box center [480, 71] width 13 height 10
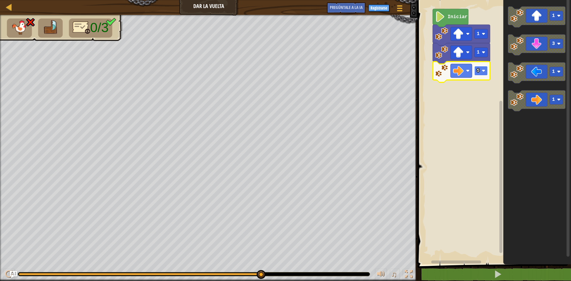
click at [477, 70] on text "5" at bounding box center [478, 70] width 3 height 5
click at [478, 72] on text "4" at bounding box center [478, 70] width 3 height 5
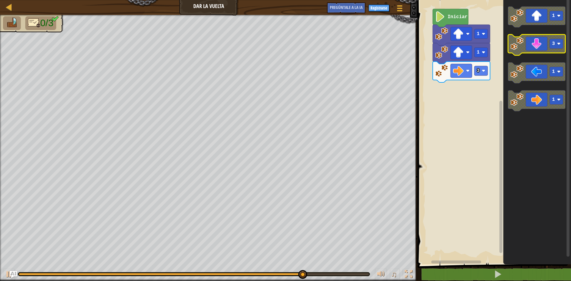
click at [534, 46] on icon "Espacio de trabajo de Blockly" at bounding box center [536, 44] width 57 height 21
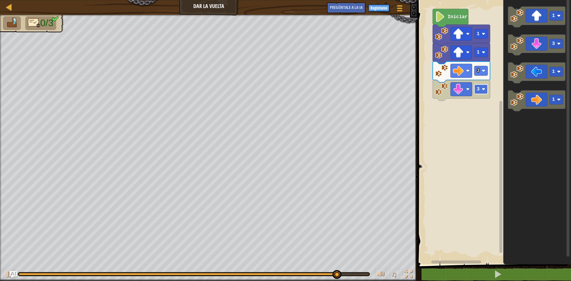
click at [486, 92] on rect "Espacio de trabajo de Blockly" at bounding box center [480, 89] width 13 height 10
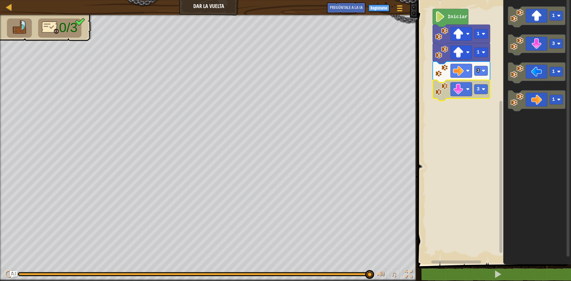
click at [489, 121] on rect "Espacio de trabajo de Blockly" at bounding box center [493, 130] width 155 height 267
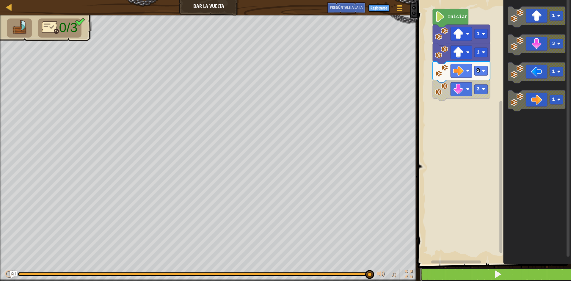
click at [503, 276] on button at bounding box center [497, 275] width 155 height 14
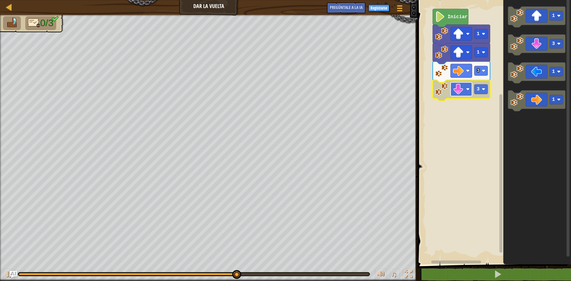
click at [462, 88] on image "Espacio de trabajo de Blockly" at bounding box center [458, 89] width 11 height 11
click at [462, 89] on image "Espacio de trabajo de Blockly" at bounding box center [458, 89] width 11 height 11
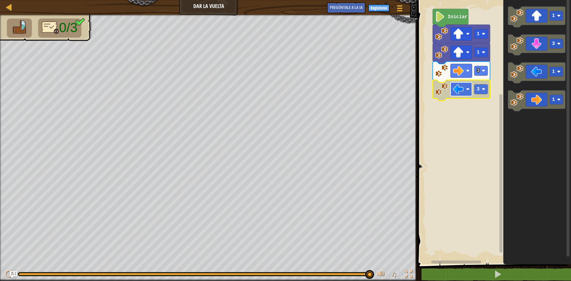
click at [458, 90] on image "Espacio de trabajo de Blockly" at bounding box center [458, 89] width 11 height 11
click at [458, 92] on image "Espacio de trabajo de Blockly" at bounding box center [458, 89] width 11 height 11
click at [457, 84] on rect "Espacio de trabajo de Blockly" at bounding box center [460, 89] width 21 height 14
click at [454, 108] on div "Iniciar 1 1 3 3 1 3 1 1" at bounding box center [493, 130] width 155 height 267
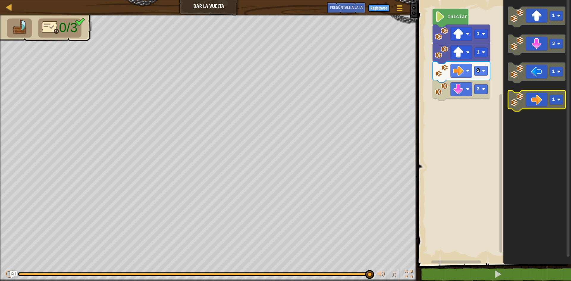
click at [526, 98] on icon "Espacio de trabajo de Blockly" at bounding box center [536, 100] width 57 height 21
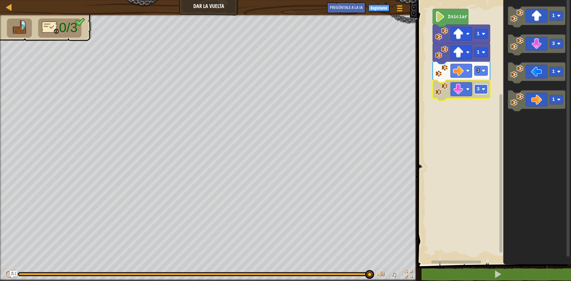
click at [479, 91] on text "3" at bounding box center [478, 89] width 3 height 5
click at [478, 115] on rect "Espacio de trabajo de Blockly" at bounding box center [493, 130] width 155 height 267
click at [483, 91] on rect "Espacio de trabajo de Blockly" at bounding box center [480, 89] width 13 height 10
click at [454, 107] on div "Iniciar 1 1 3 1 1 3 1 1" at bounding box center [493, 130] width 155 height 267
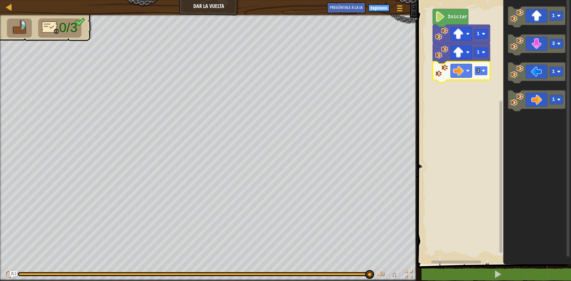
click at [479, 71] on rect "Espacio de trabajo de Blockly" at bounding box center [480, 71] width 13 height 10
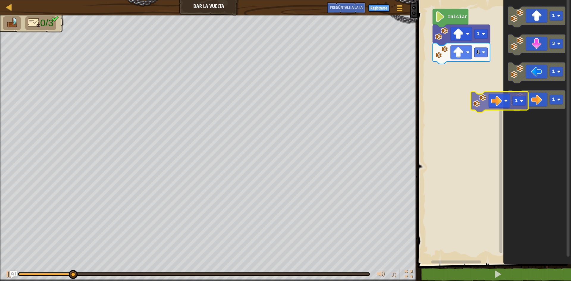
click at [466, 79] on div "Iniciar 1 1 1 3 1 1 1" at bounding box center [493, 130] width 155 height 267
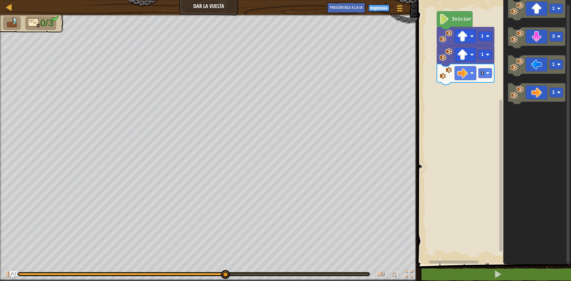
click at [468, 84] on div "Iniciar 1 1 1 1 3 1 1" at bounding box center [493, 130] width 155 height 267
click at [473, 92] on div "Iniciar 1 1 1 1 3 1 1" at bounding box center [493, 130] width 155 height 267
click at [482, 70] on text "1" at bounding box center [482, 72] width 3 height 5
click at [544, 36] on icon "Espacio de trabajo de Blockly" at bounding box center [536, 37] width 57 height 21
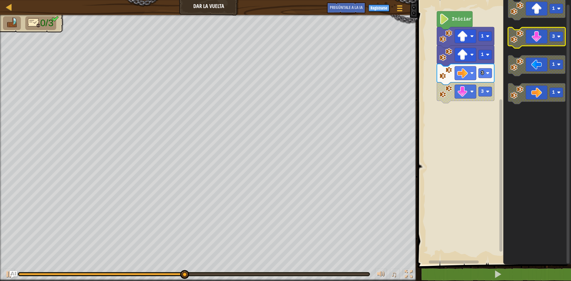
click at [544, 36] on icon "Espacio de trabajo de Blockly" at bounding box center [536, 37] width 57 height 21
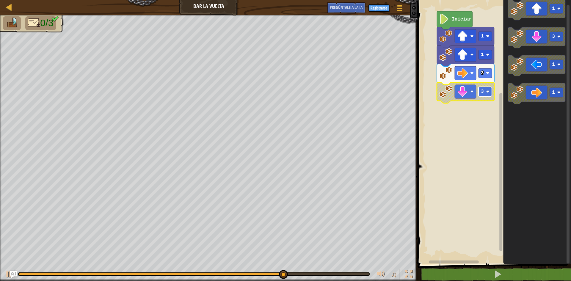
click at [483, 92] on text "3" at bounding box center [482, 91] width 3 height 5
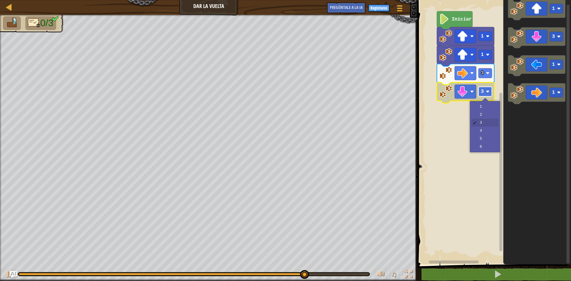
click at [483, 92] on text "3" at bounding box center [482, 91] width 3 height 5
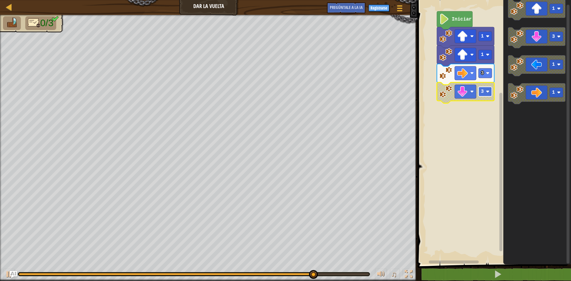
click at [483, 92] on text "3" at bounding box center [482, 91] width 3 height 5
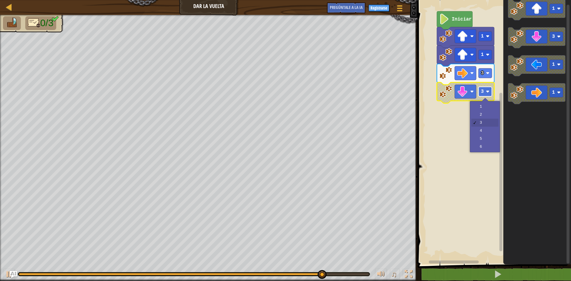
click at [483, 92] on text "3" at bounding box center [482, 91] width 3 height 5
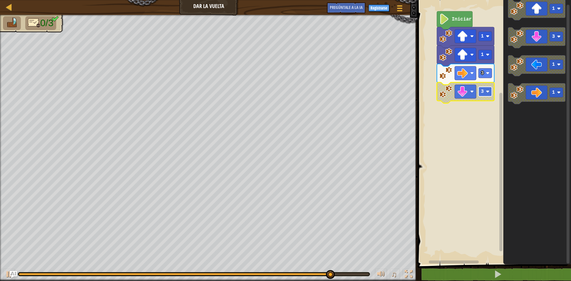
click at [483, 92] on text "3" at bounding box center [482, 91] width 3 height 5
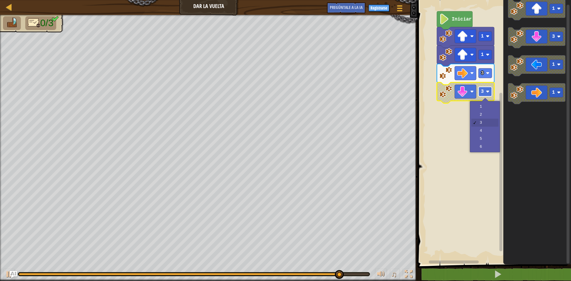
click at [483, 92] on text "3" at bounding box center [482, 91] width 3 height 5
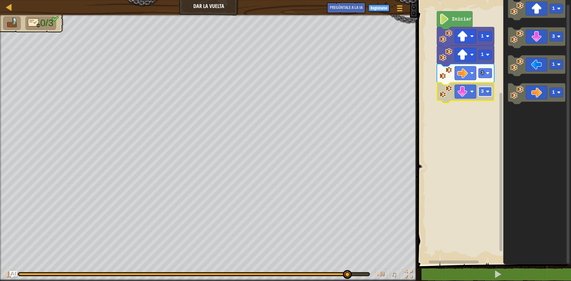
click at [483, 92] on text "3" at bounding box center [482, 91] width 3 height 5
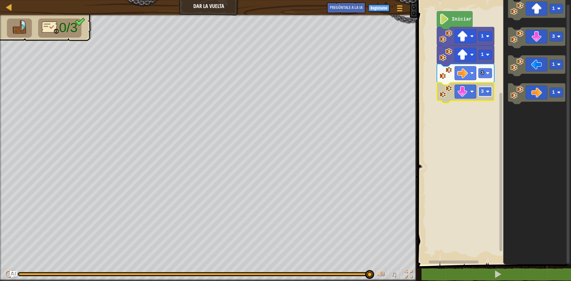
click at [483, 92] on text "3" at bounding box center [482, 91] width 3 height 5
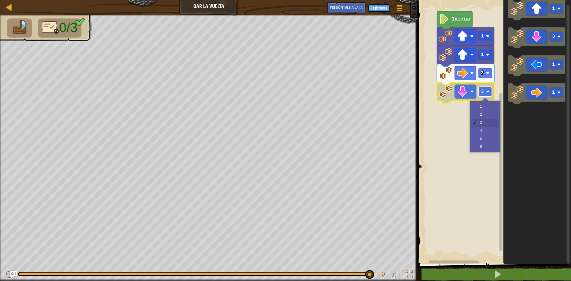
click at [483, 92] on text "3" at bounding box center [482, 91] width 3 height 5
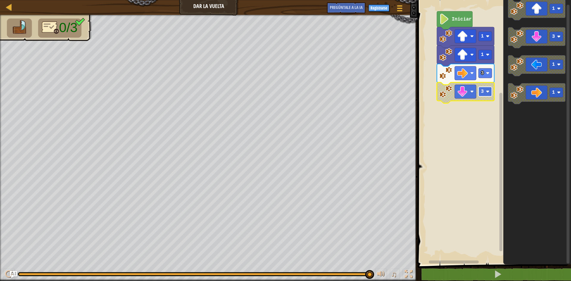
click at [483, 92] on text "3" at bounding box center [482, 91] width 3 height 5
click at [218, 10] on div "Mapa Dar la vuelta Menú del Juego Registrarse Pregúntale a la IA" at bounding box center [208, 7] width 417 height 15
click at [346, 4] on button "Pregúntale a la IA" at bounding box center [346, 7] width 39 height 11
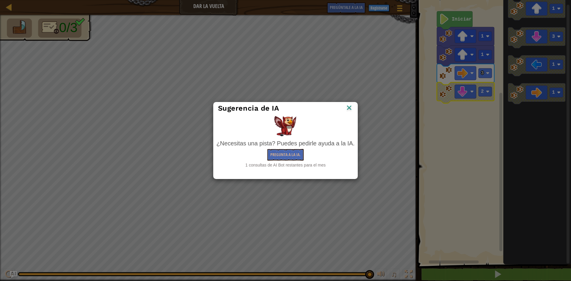
click at [349, 106] on img at bounding box center [349, 108] width 8 height 9
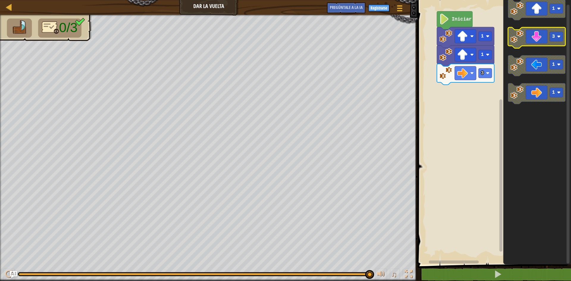
click at [525, 39] on icon "Espacio de trabajo de Blockly" at bounding box center [536, 37] width 57 height 21
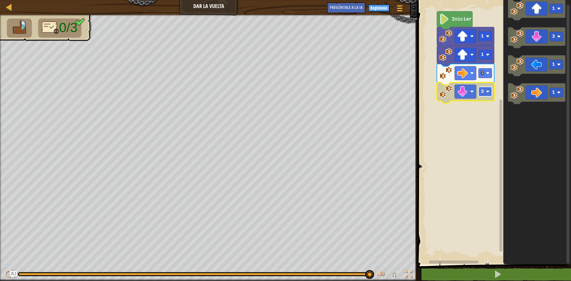
click at [486, 93] on image "Espacio de trabajo de Blockly" at bounding box center [488, 92] width 4 height 4
click at [474, 90] on rect "Espacio de trabajo de Blockly" at bounding box center [465, 92] width 21 height 14
click at [486, 75] on rect "Espacio de trabajo de Blockly" at bounding box center [484, 73] width 13 height 10
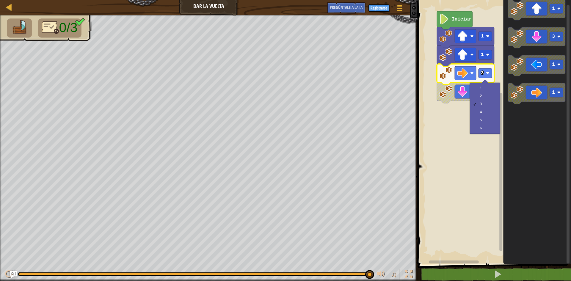
click at [471, 105] on div "1 2 3 4 5 6" at bounding box center [485, 108] width 30 height 51
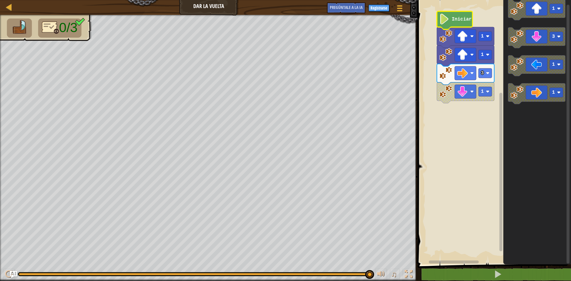
click at [452, 23] on icon "Espacio de trabajo de Blockly" at bounding box center [455, 20] width 36 height 18
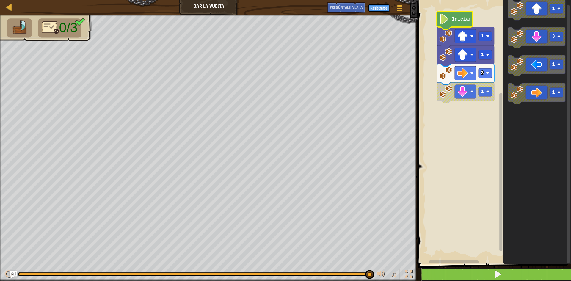
click at [469, 272] on button at bounding box center [497, 275] width 155 height 14
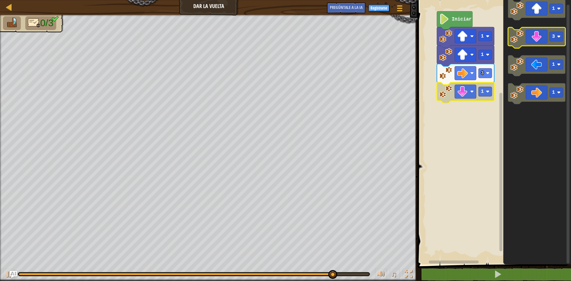
click at [534, 41] on icon "Espacio de trabajo de Blockly" at bounding box center [536, 37] width 57 height 21
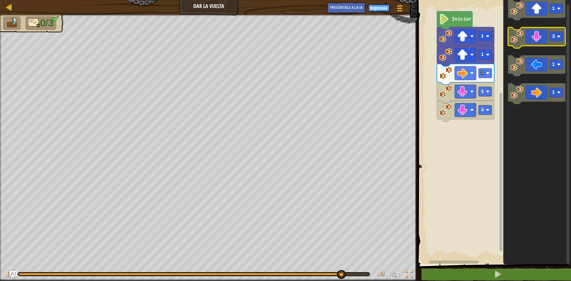
click at [534, 41] on icon "Espacio de trabajo de Blockly" at bounding box center [536, 37] width 57 height 21
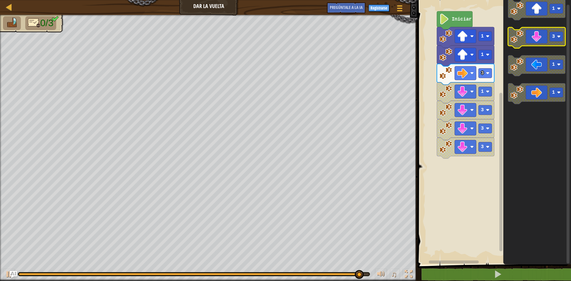
click at [534, 41] on icon "Espacio de trabajo de Blockly" at bounding box center [536, 37] width 57 height 21
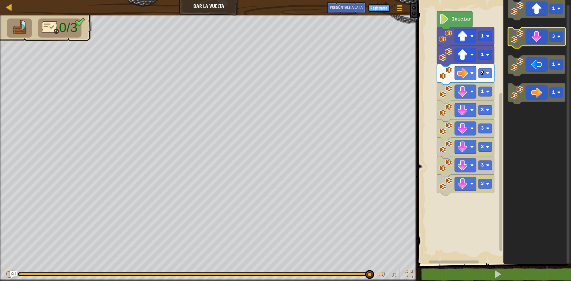
click at [534, 41] on icon "Espacio de trabajo de Blockly" at bounding box center [536, 37] width 57 height 21
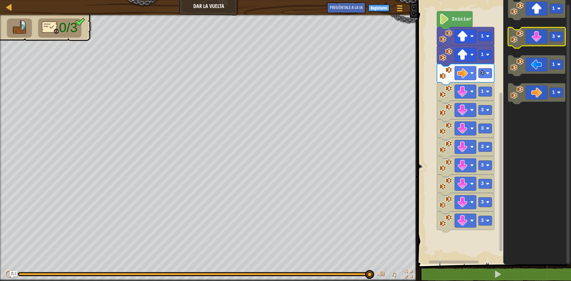
click at [534, 45] on icon "Espacio de trabajo de Blockly" at bounding box center [536, 37] width 57 height 21
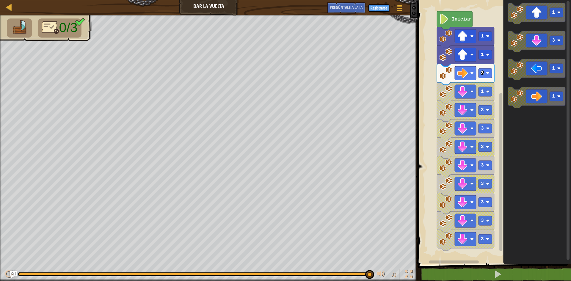
click at [534, 45] on icon "Espacio de trabajo de Blockly" at bounding box center [536, 41] width 57 height 21
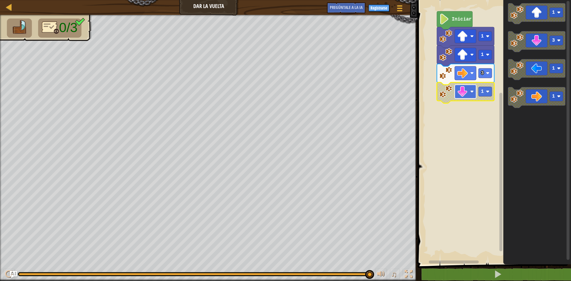
click at [463, 92] on image "Espacio de trabajo de Blockly" at bounding box center [462, 91] width 11 height 11
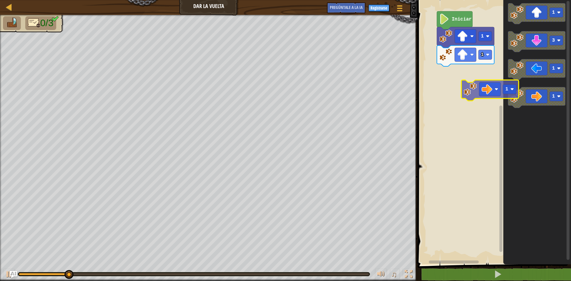
click at [482, 88] on div "Iniciar 1 1 1 3 1 1 1" at bounding box center [493, 130] width 155 height 267
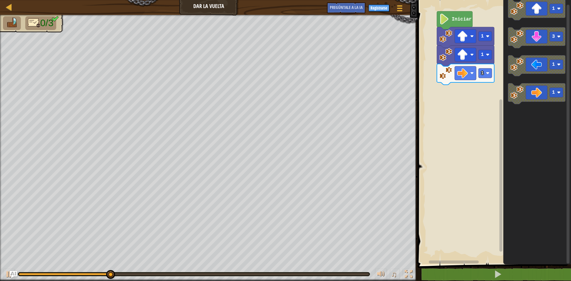
click at [443, 91] on div "1 1 1 Iniciar 1 3 1 1" at bounding box center [493, 130] width 155 height 267
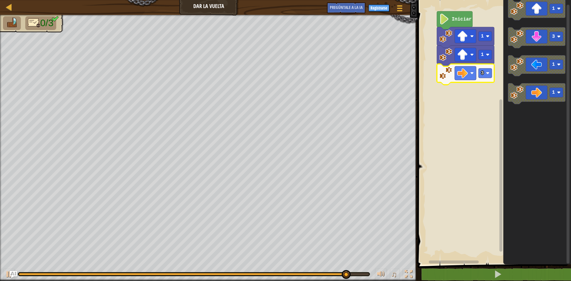
click at [204, 4] on div "Mapa Dar la vuelta Menú del Juego Registrarse Pregúntale a la IA" at bounding box center [208, 7] width 417 height 15
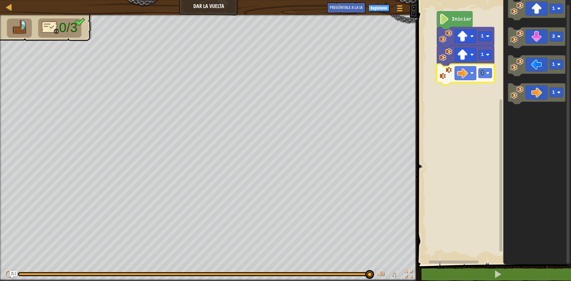
click at [188, 4] on div "Mapa Dar la vuelta Menú del Juego Registrarse Pregúntale a la IA" at bounding box center [208, 7] width 417 height 15
click at [547, 37] on icon "Espacio de trabajo de Blockly" at bounding box center [536, 37] width 57 height 21
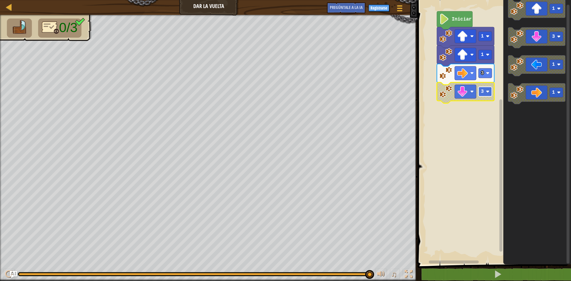
click at [486, 91] on rect "Espacio de trabajo de Blockly" at bounding box center [484, 92] width 13 height 10
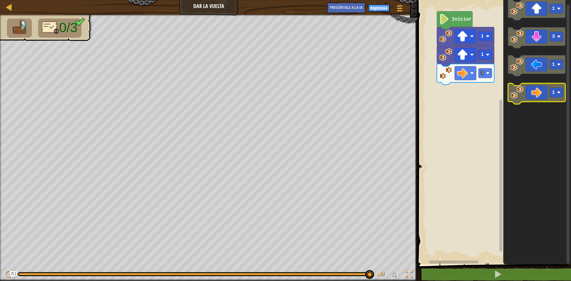
click at [546, 99] on icon "Espacio de trabajo de Blockly" at bounding box center [536, 93] width 57 height 21
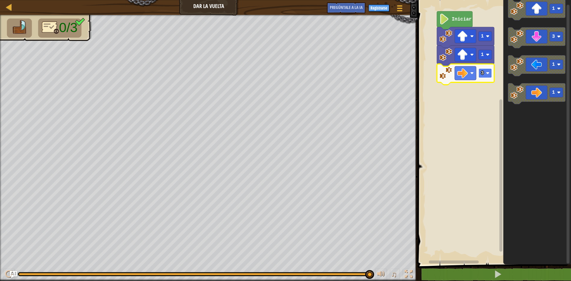
click at [483, 70] on rect "Espacio de trabajo de Blockly" at bounding box center [484, 73] width 13 height 10
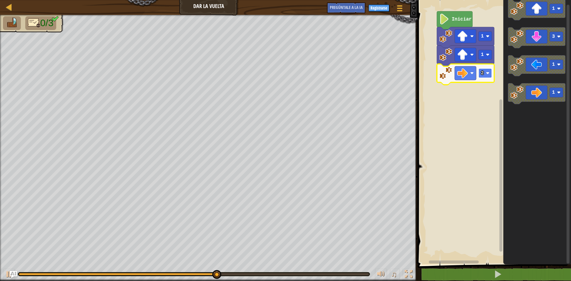
click at [481, 73] on text "2" at bounding box center [482, 72] width 3 height 5
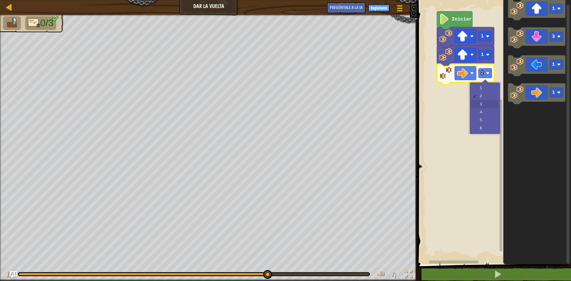
drag, startPoint x: 475, startPoint y: 105, endPoint x: 454, endPoint y: 77, distance: 34.8
